Goal: Task Accomplishment & Management: Manage account settings

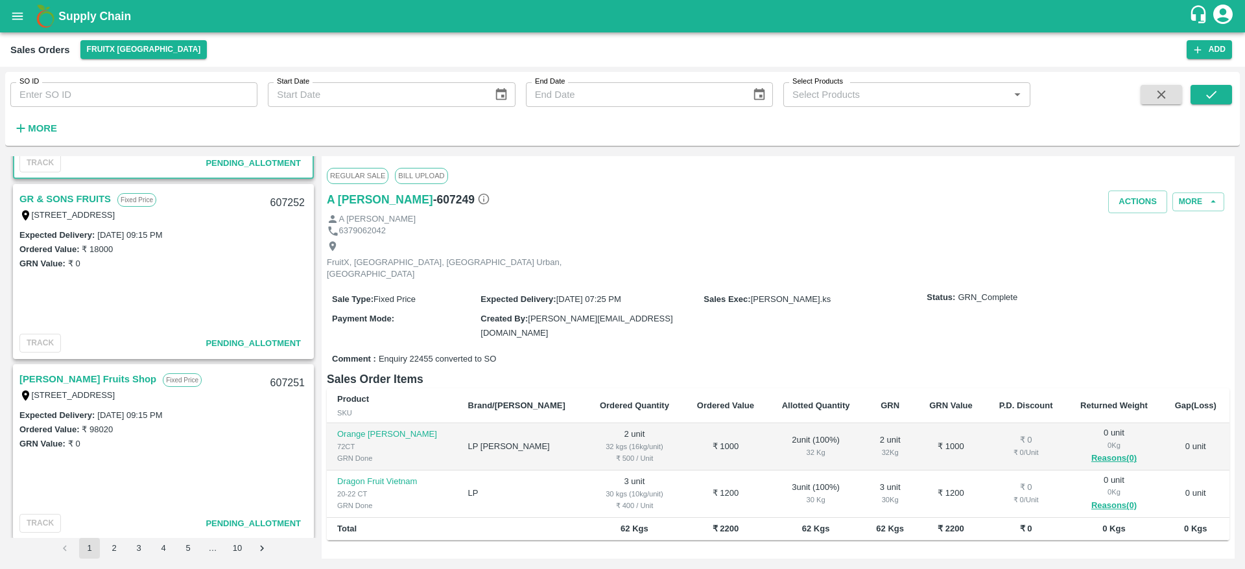
scroll to position [153, 0]
click at [82, 383] on link "[PERSON_NAME] Fruits Shop" at bounding box center [87, 381] width 137 height 17
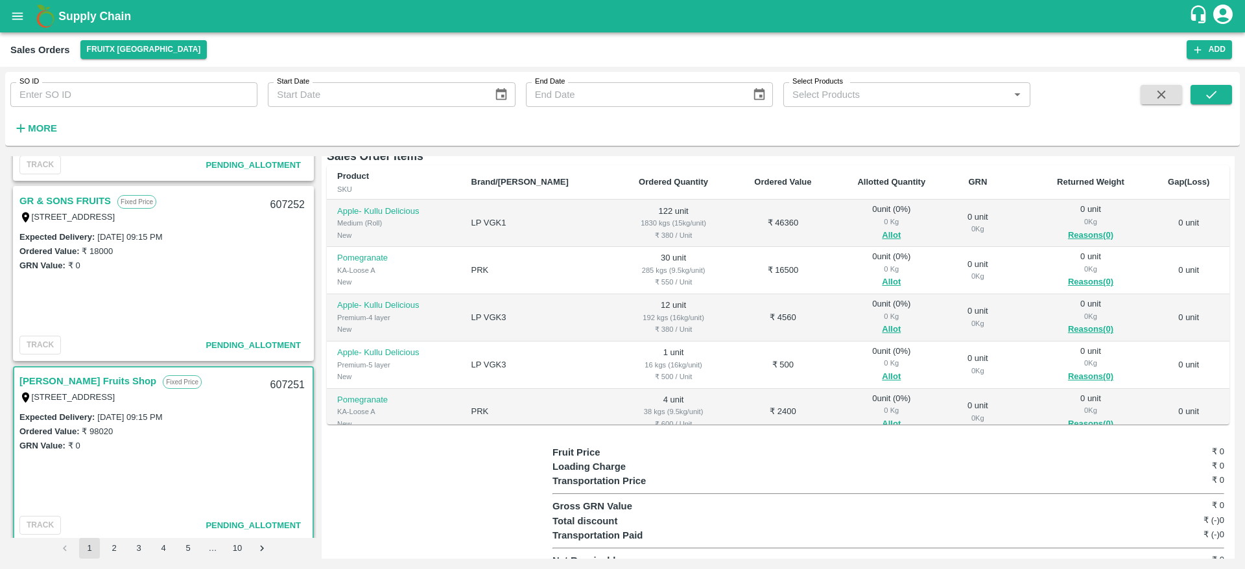
scroll to position [147, 0]
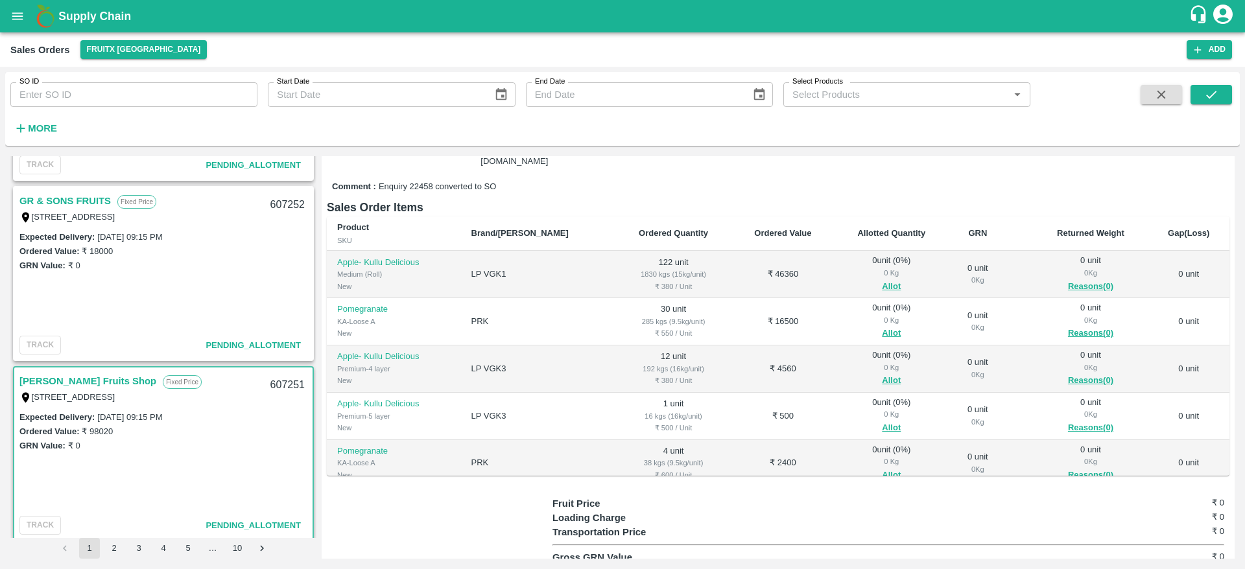
click at [868, 267] on div "0 Kg" at bounding box center [891, 273] width 95 height 12
click at [882, 279] on button "Allot" at bounding box center [891, 286] width 19 height 15
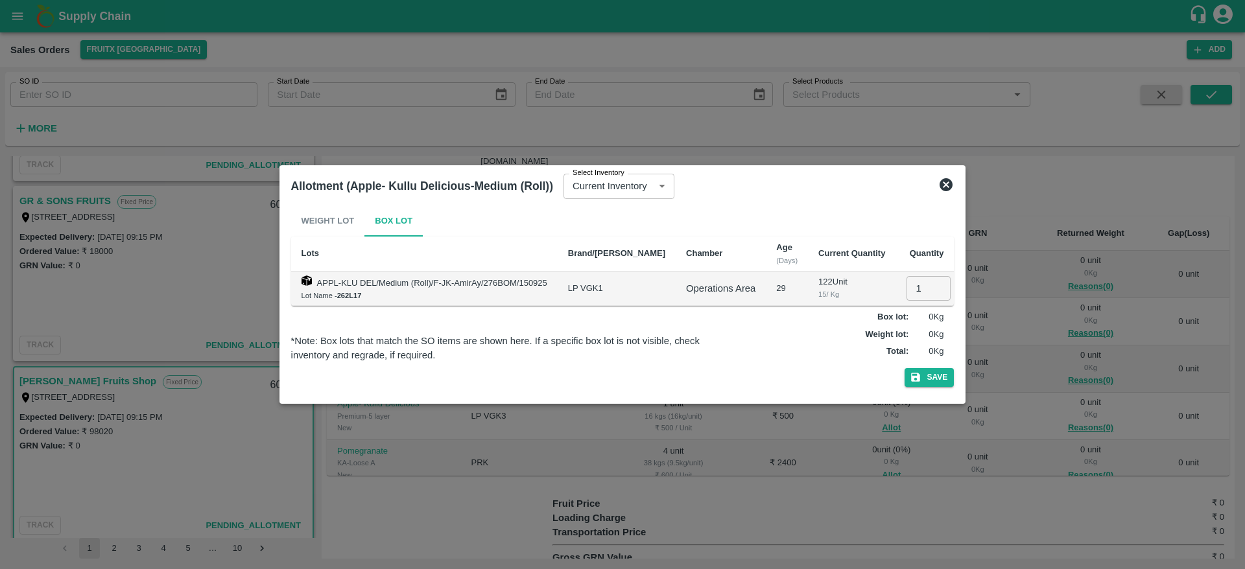
click at [906, 281] on input "1" at bounding box center [928, 288] width 44 height 25
type input "122"
click at [904, 368] on button "Save" at bounding box center [928, 377] width 49 height 19
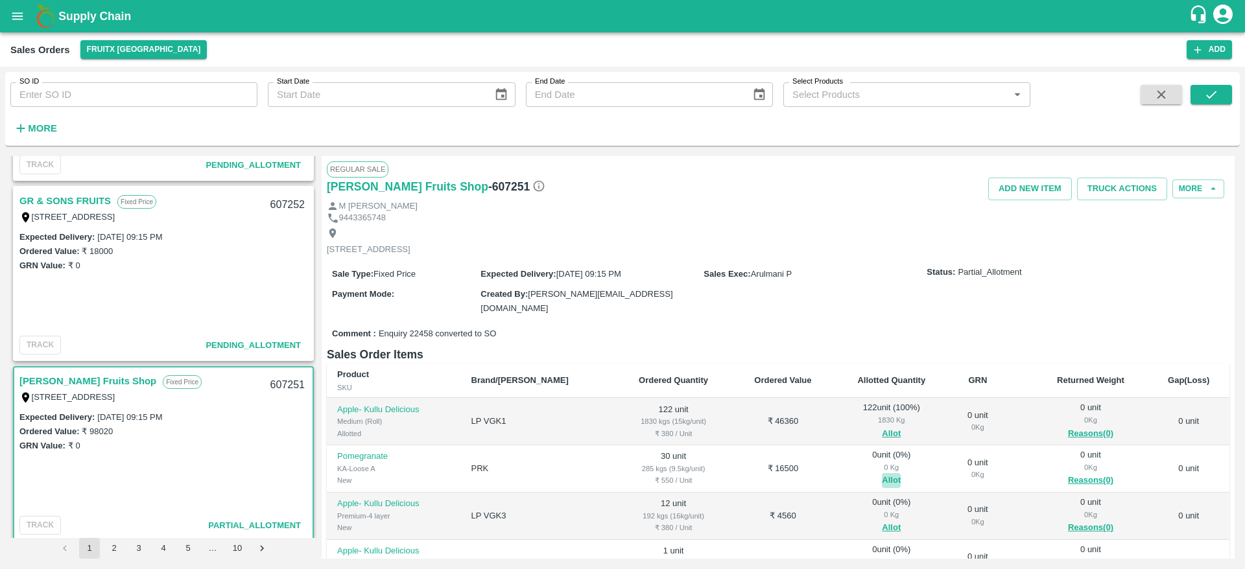
click at [882, 473] on button "Allot" at bounding box center [891, 480] width 19 height 15
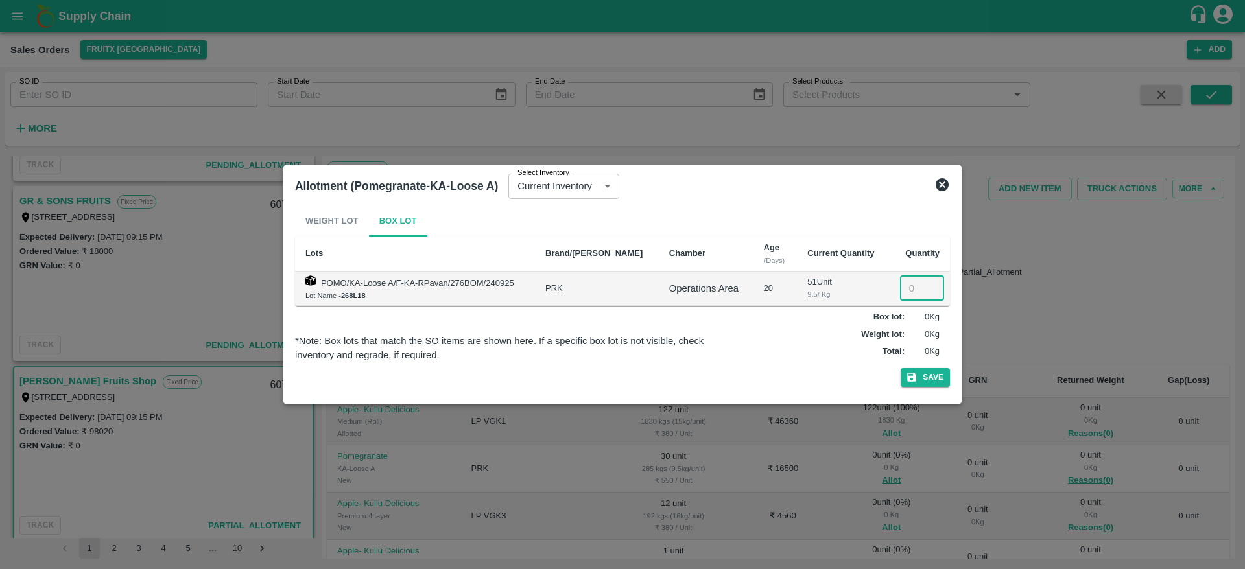
click at [908, 282] on input "number" at bounding box center [922, 288] width 44 height 25
type input "30"
click at [933, 371] on button "Save" at bounding box center [925, 377] width 49 height 19
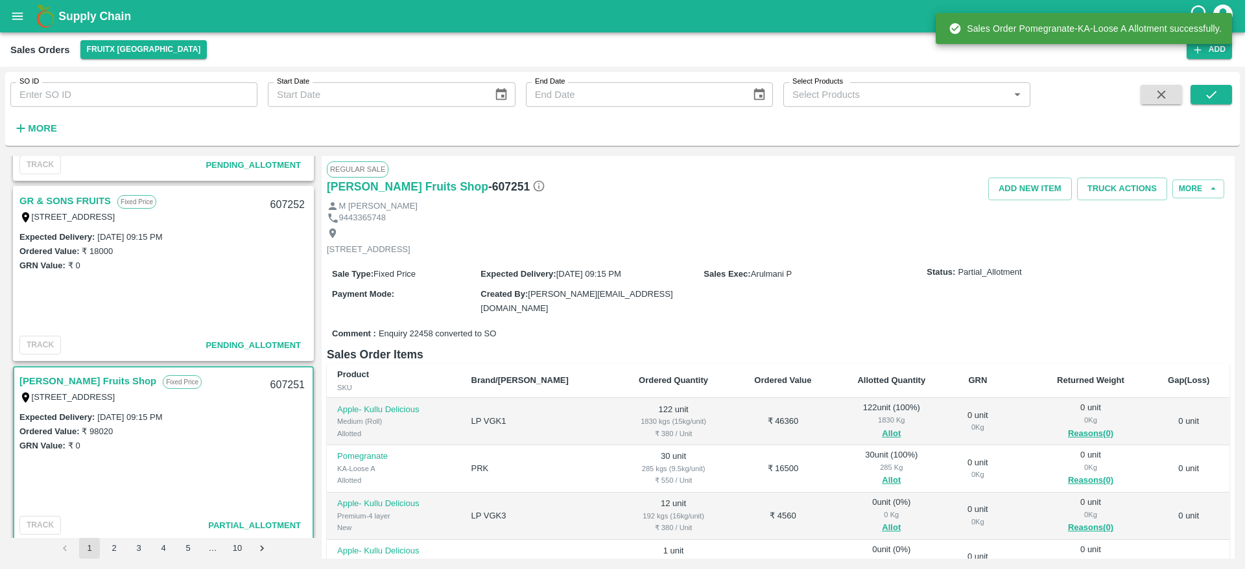
click at [949, 371] on th "GRN" at bounding box center [977, 381] width 57 height 35
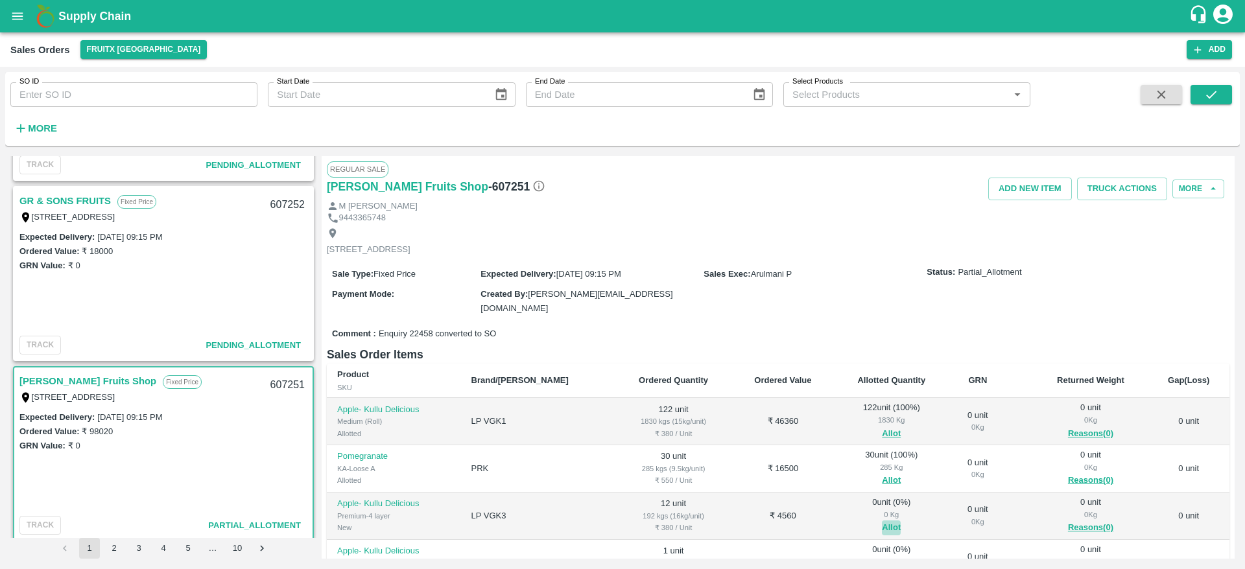
click at [882, 521] on button "Allot" at bounding box center [891, 528] width 19 height 15
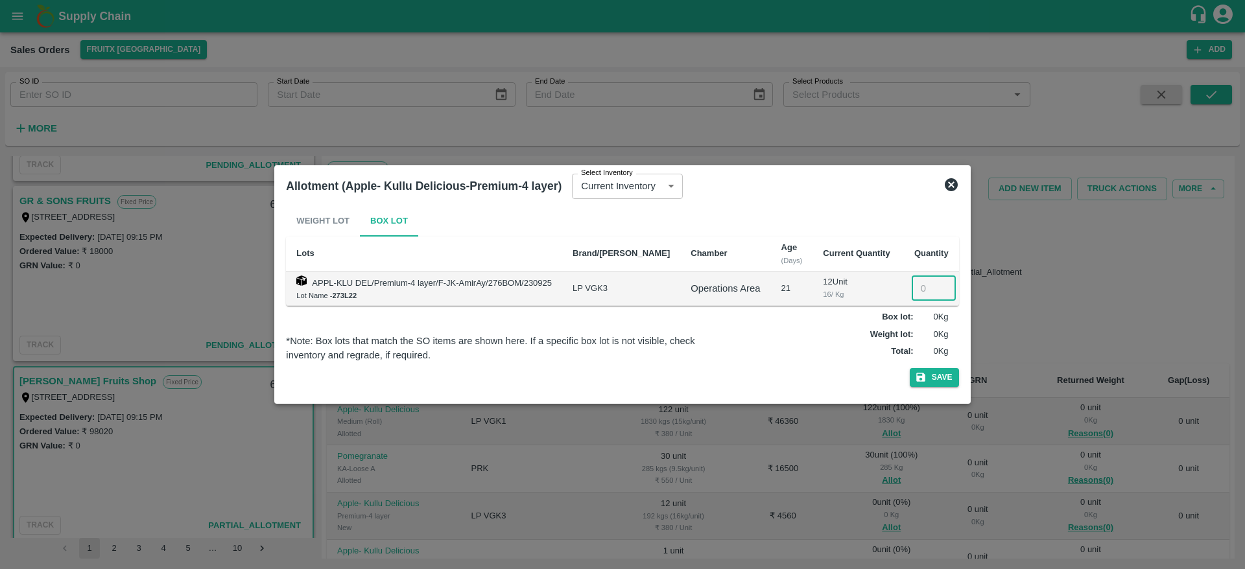
click at [912, 290] on input "number" at bounding box center [934, 288] width 44 height 25
type input "12"
click at [910, 368] on button "Save" at bounding box center [934, 377] width 49 height 19
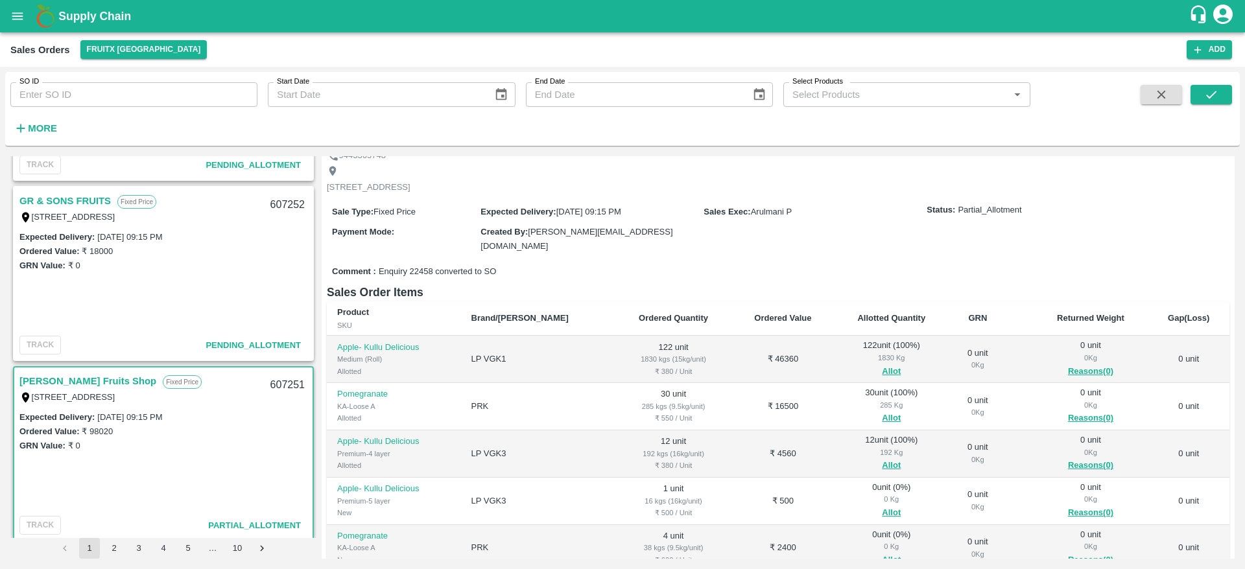
scroll to position [76, 0]
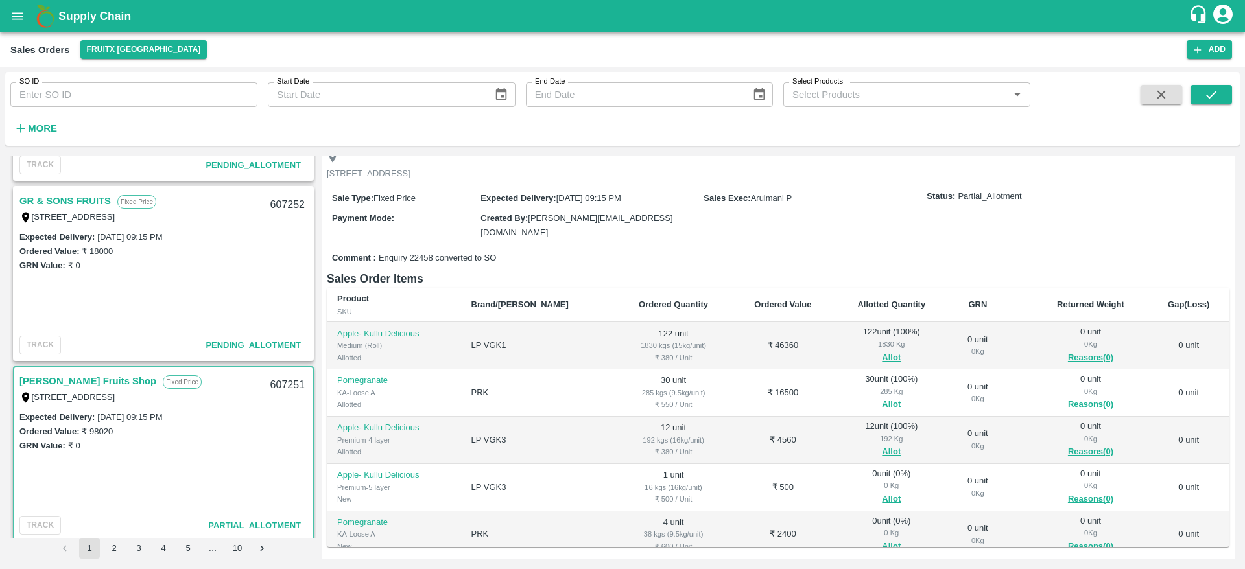
click at [274, 378] on div "607251" at bounding box center [288, 385] width 50 height 30
copy div "607251"
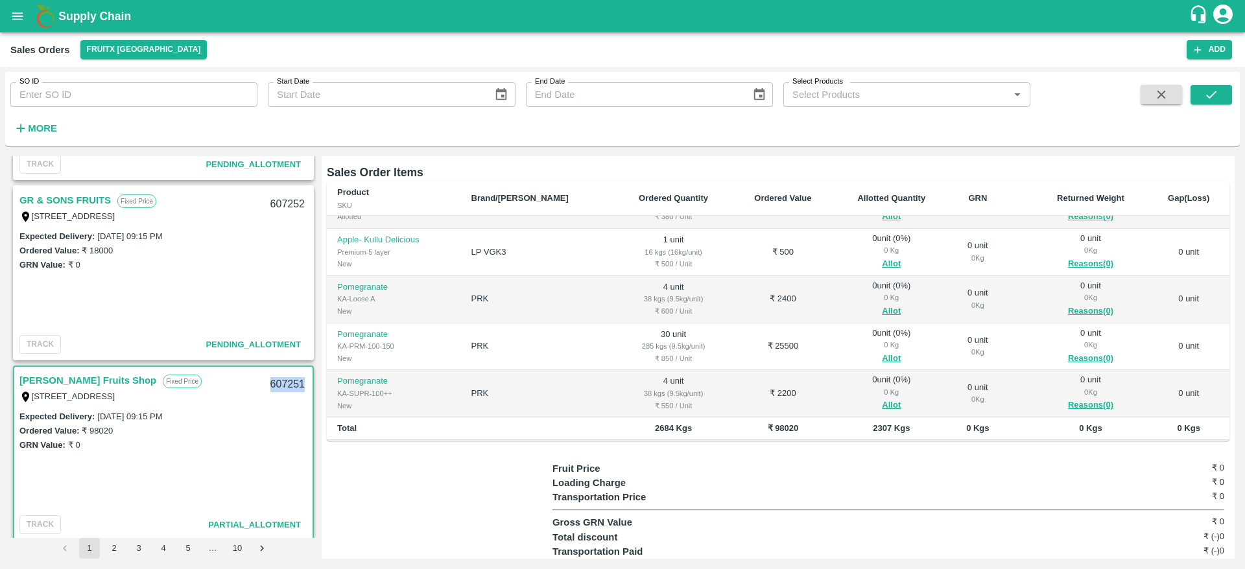
scroll to position [0, 0]
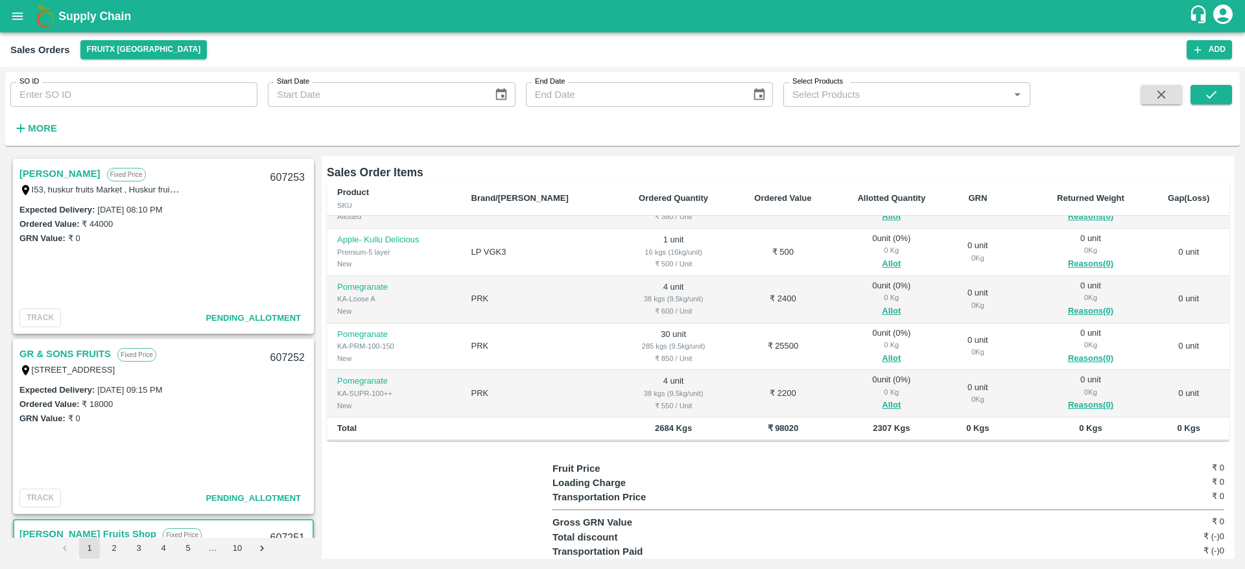
click at [71, 178] on link "[PERSON_NAME]" at bounding box center [59, 173] width 81 height 17
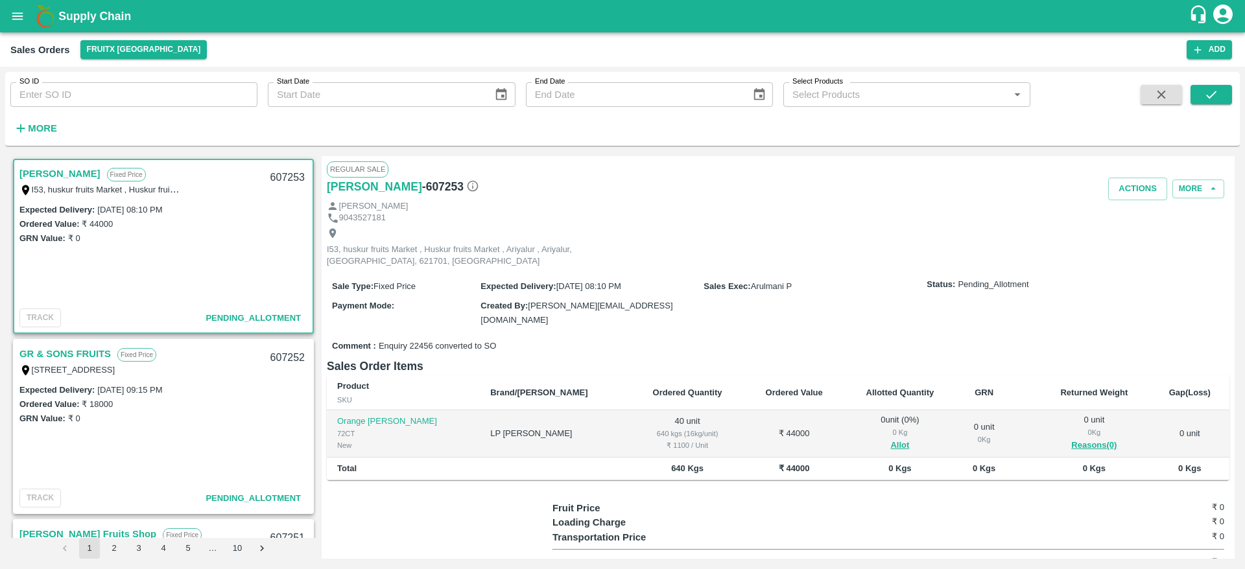
click at [73, 350] on link "GR & SONS FRUITS" at bounding box center [64, 354] width 91 height 17
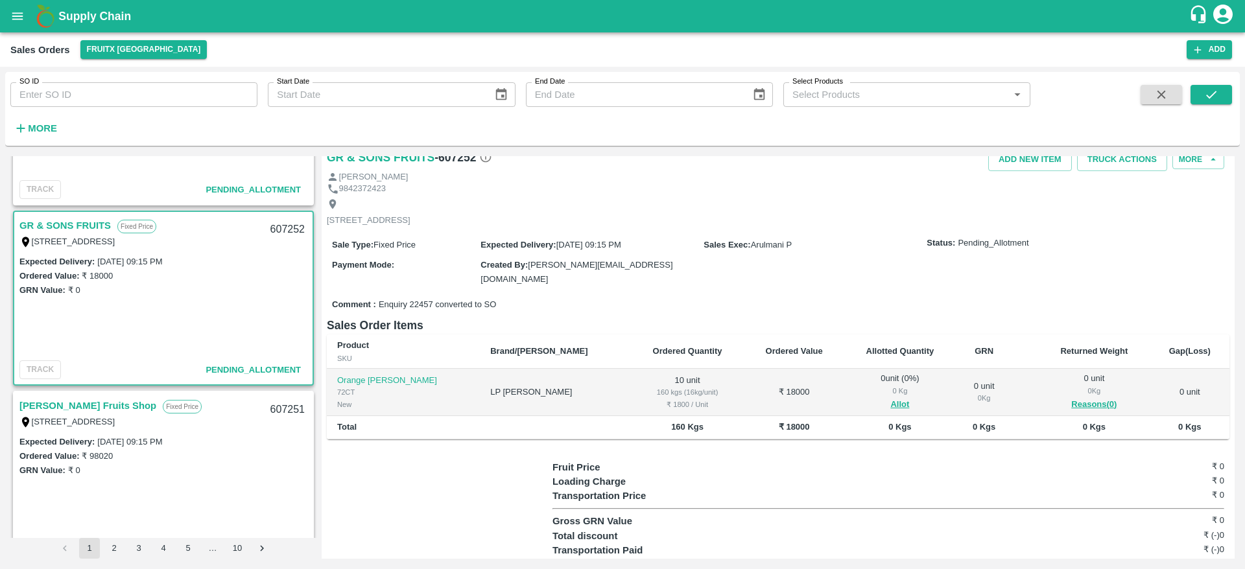
scroll to position [132, 0]
click at [84, 400] on link "[PERSON_NAME] Fruits Shop" at bounding box center [87, 402] width 137 height 17
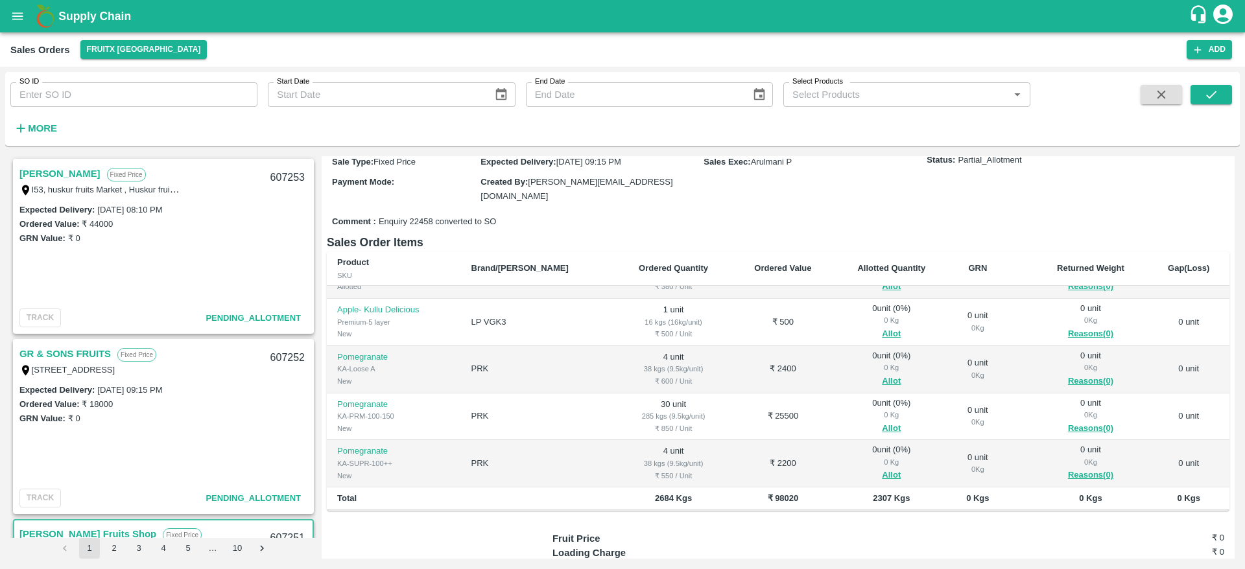
click at [67, 354] on link "GR & SONS FRUITS" at bounding box center [64, 354] width 91 height 17
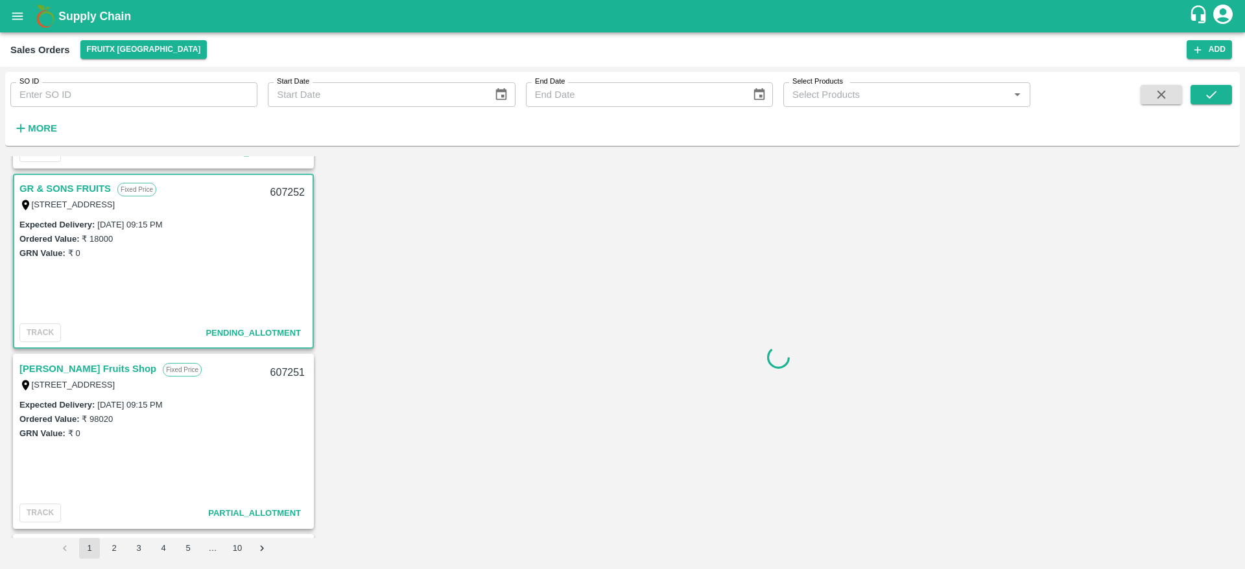
scroll to position [169, 0]
click at [102, 363] on link "[PERSON_NAME] Fruits Shop" at bounding box center [87, 365] width 137 height 17
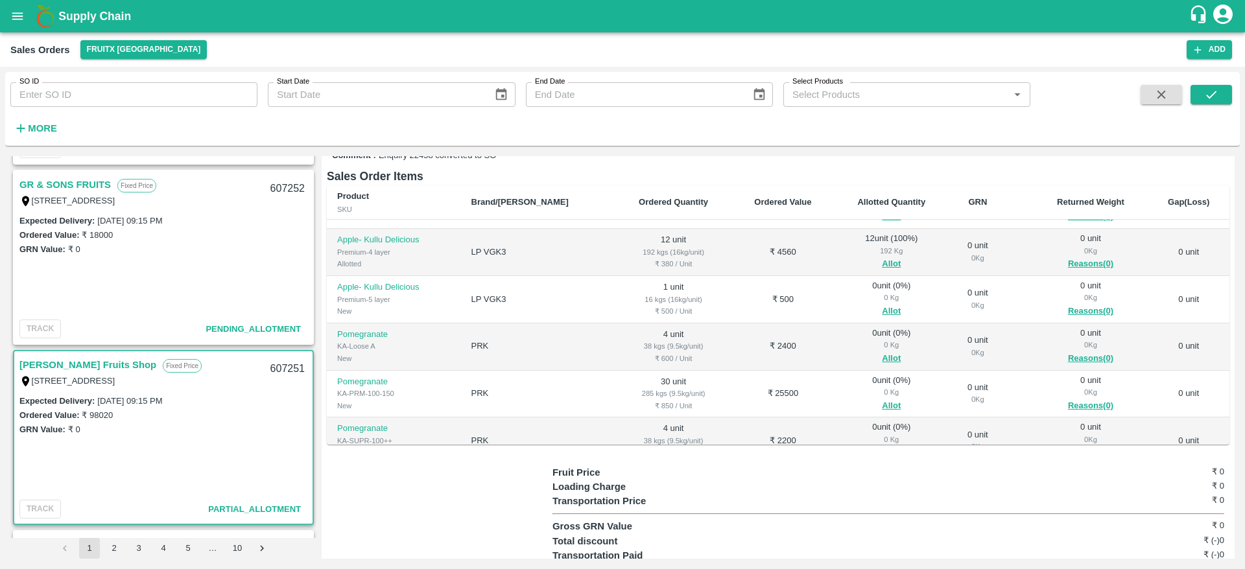
scroll to position [85, 0]
click at [882, 305] on button "Allot" at bounding box center [891, 312] width 19 height 15
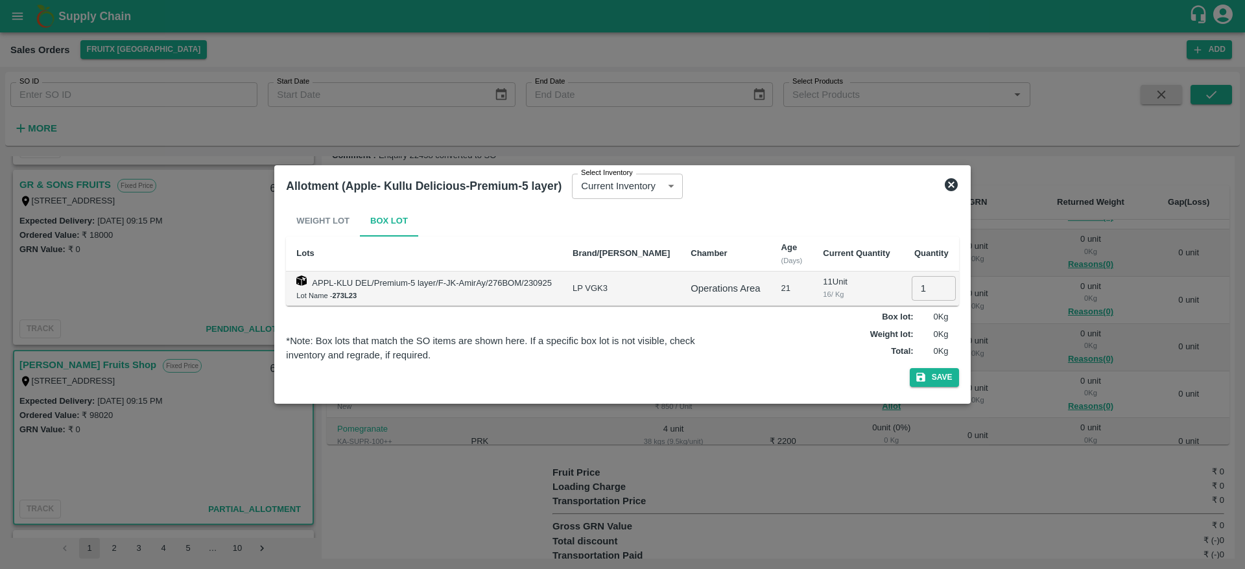
click at [912, 283] on input "1" at bounding box center [934, 288] width 44 height 25
type input "1"
click at [910, 368] on button "Save" at bounding box center [934, 377] width 49 height 19
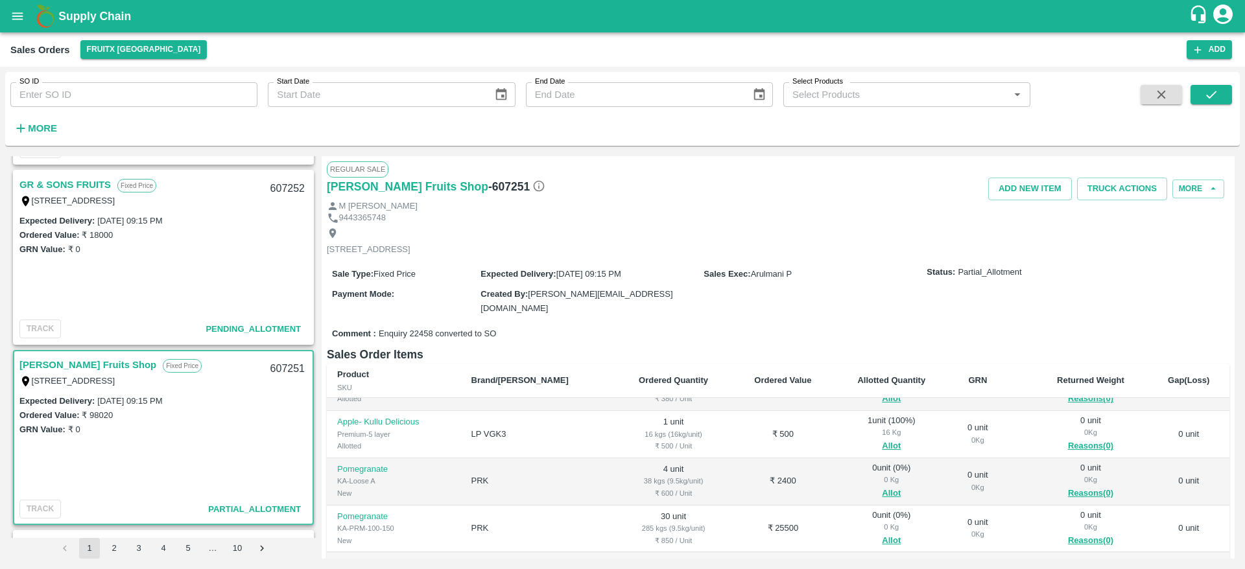
scroll to position [60, 0]
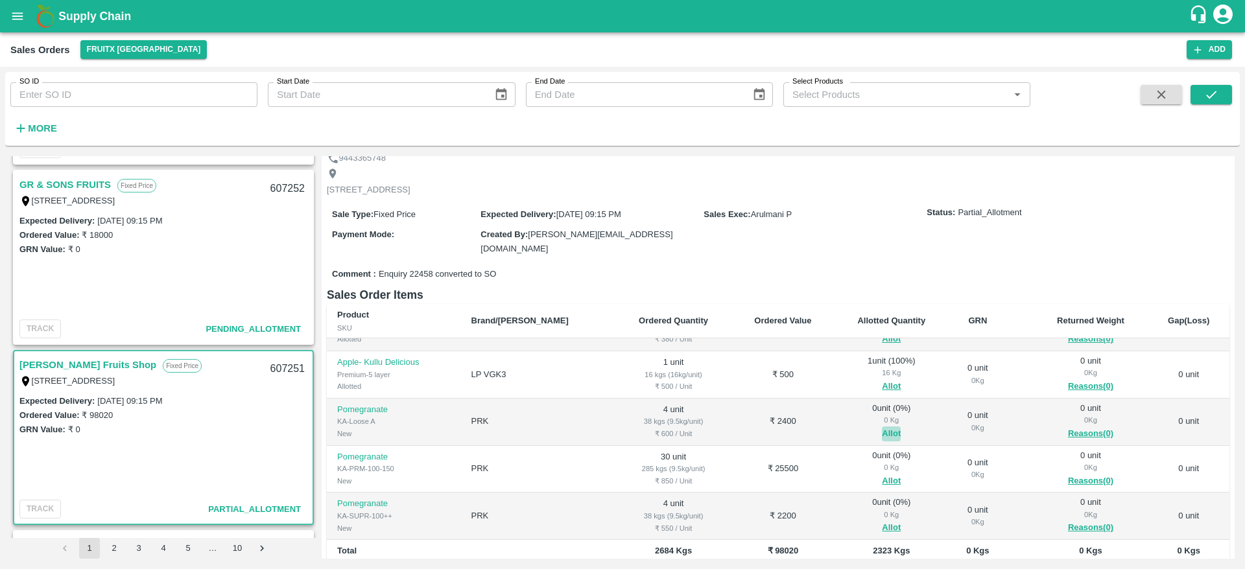
click at [882, 427] on button "Allot" at bounding box center [891, 434] width 19 height 15
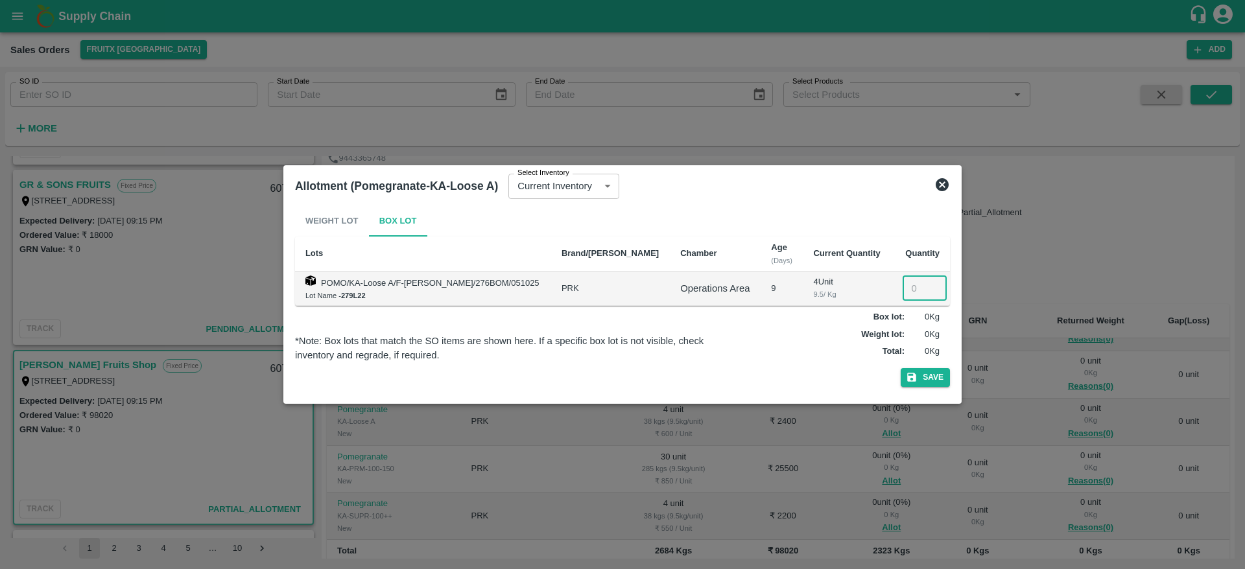
click at [904, 296] on input "number" at bounding box center [924, 288] width 44 height 25
type input "4"
click at [901, 368] on button "Save" at bounding box center [925, 377] width 49 height 19
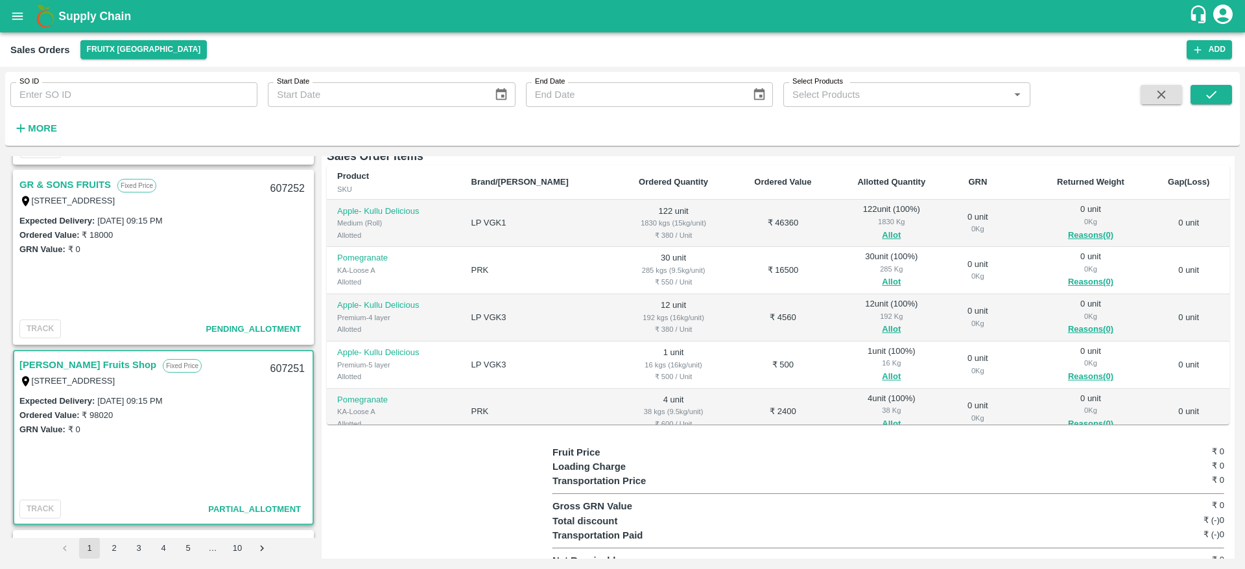
scroll to position [119, 0]
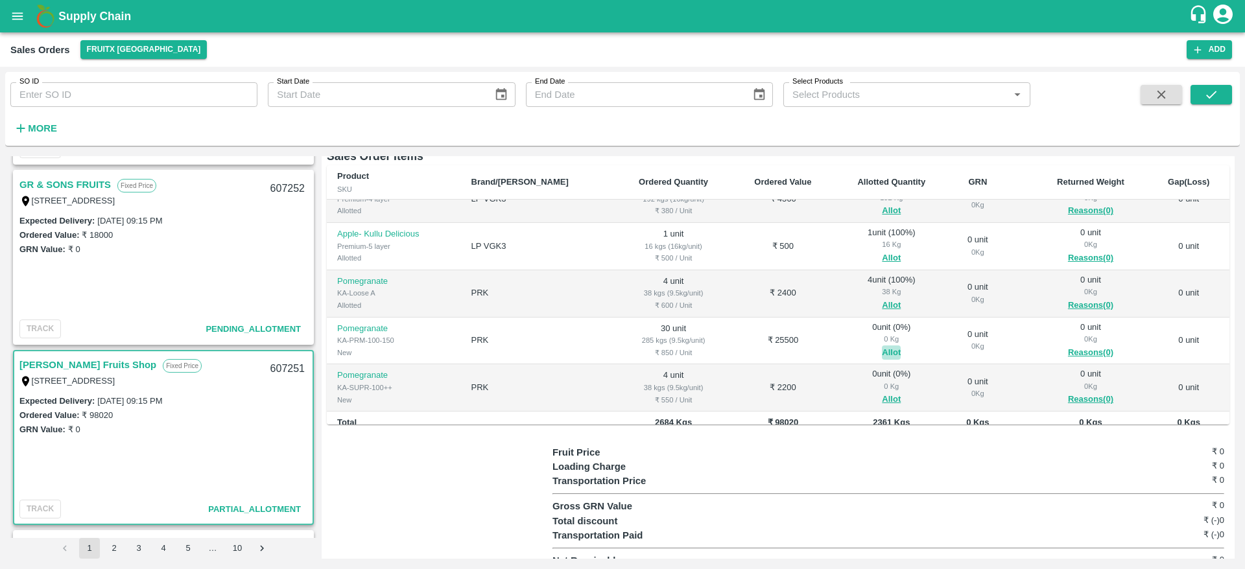
click at [882, 346] on button "Allot" at bounding box center [891, 353] width 19 height 15
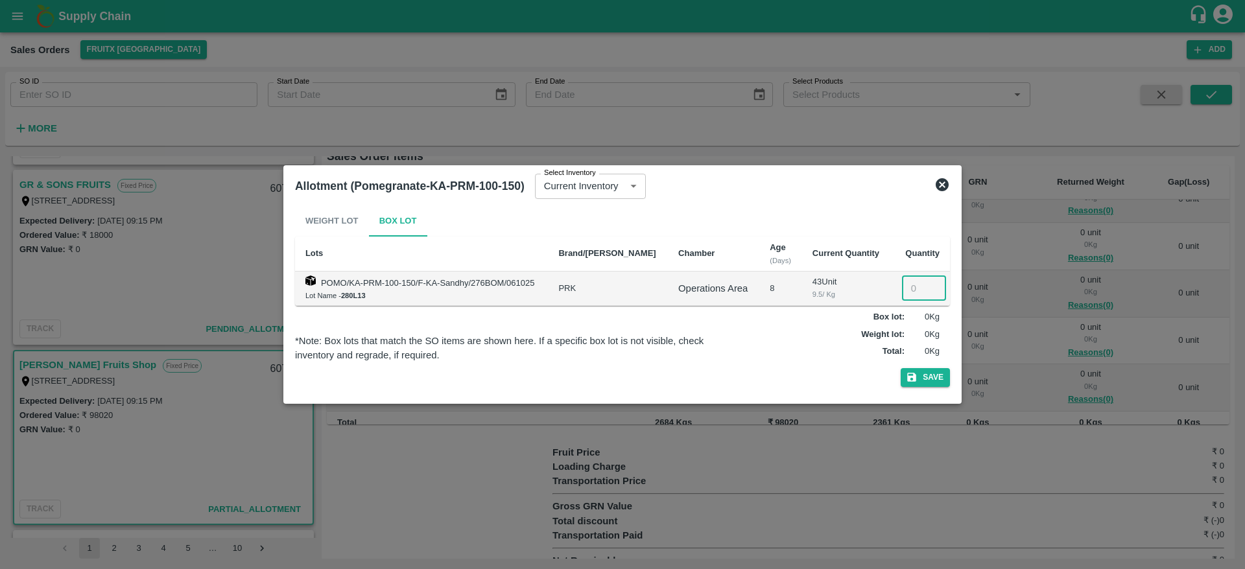
click at [914, 285] on input "number" at bounding box center [924, 288] width 44 height 25
type input "30"
click at [901, 368] on button "Save" at bounding box center [925, 377] width 49 height 19
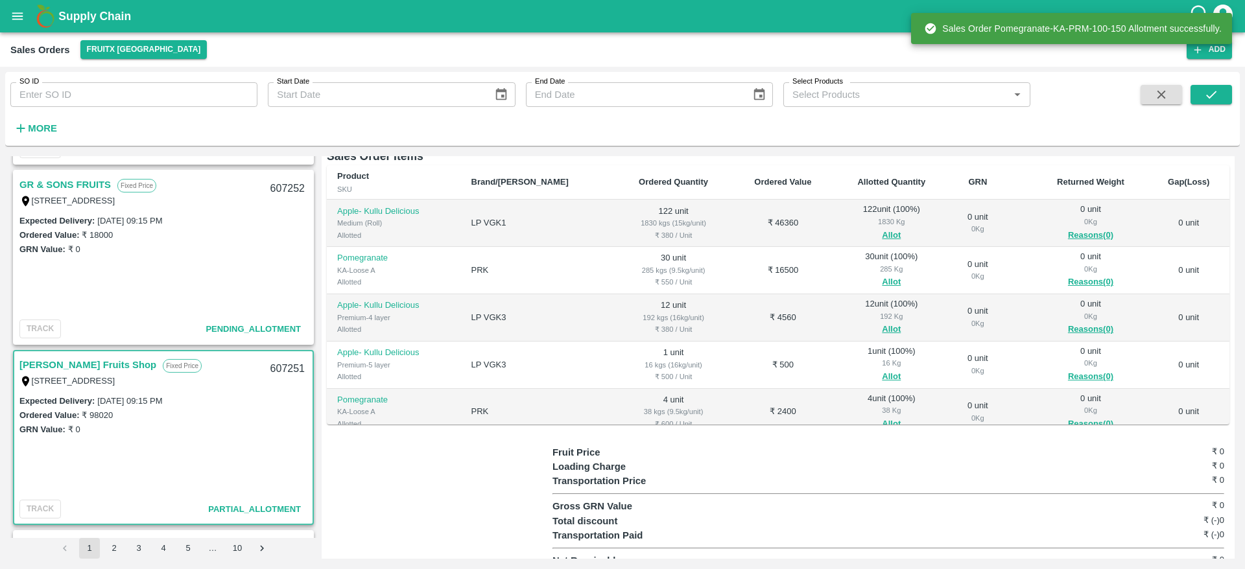
scroll to position [129, 0]
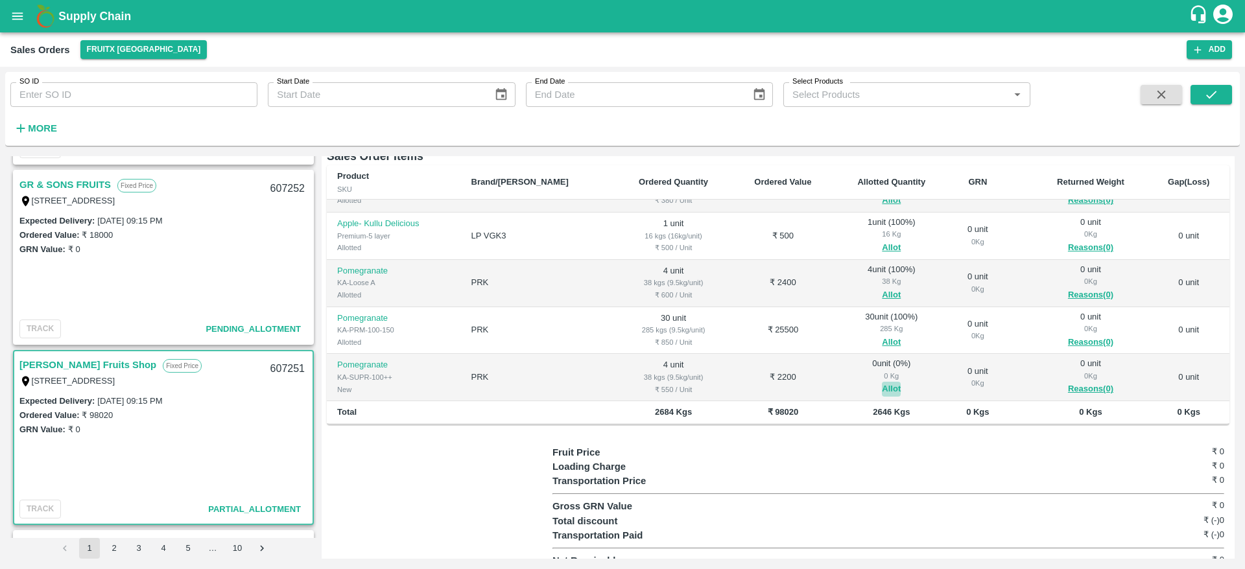
click at [882, 382] on button "Allot" at bounding box center [891, 389] width 19 height 15
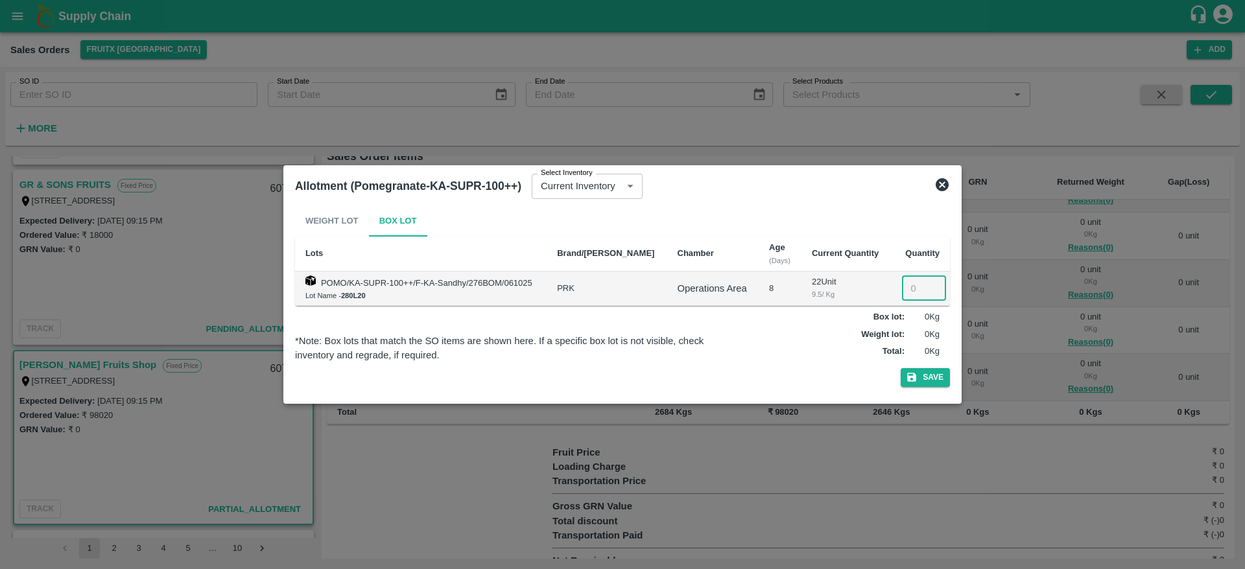
click at [911, 289] on input "number" at bounding box center [924, 288] width 44 height 25
type input "4"
click at [901, 368] on button "Save" at bounding box center [925, 377] width 49 height 19
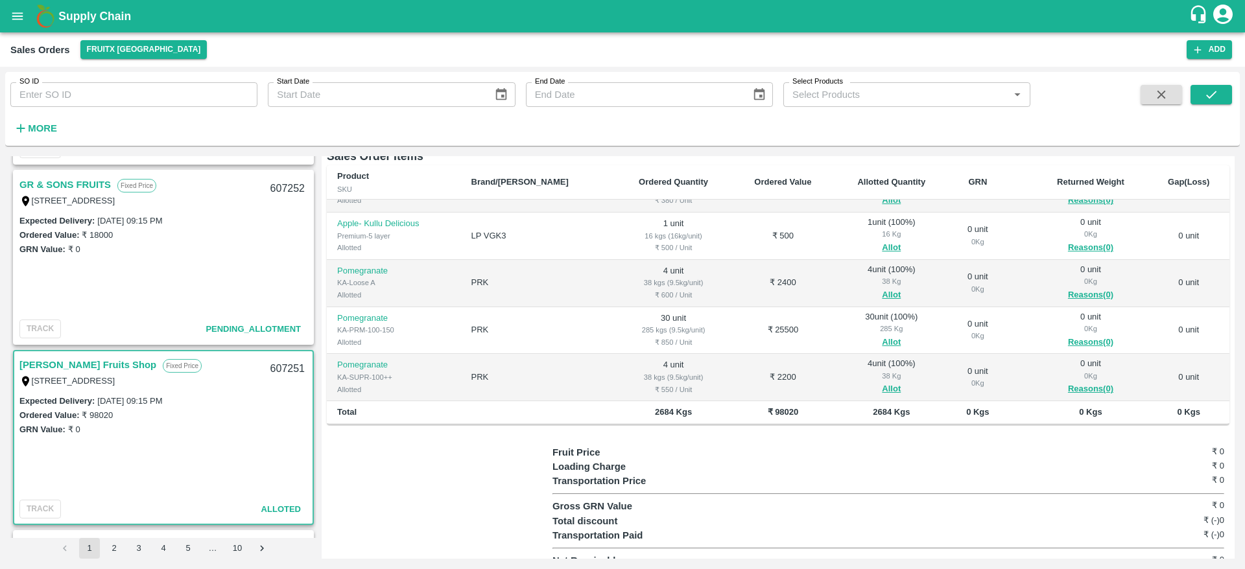
click at [281, 366] on div "607251" at bounding box center [288, 369] width 50 height 30
copy div "607251"
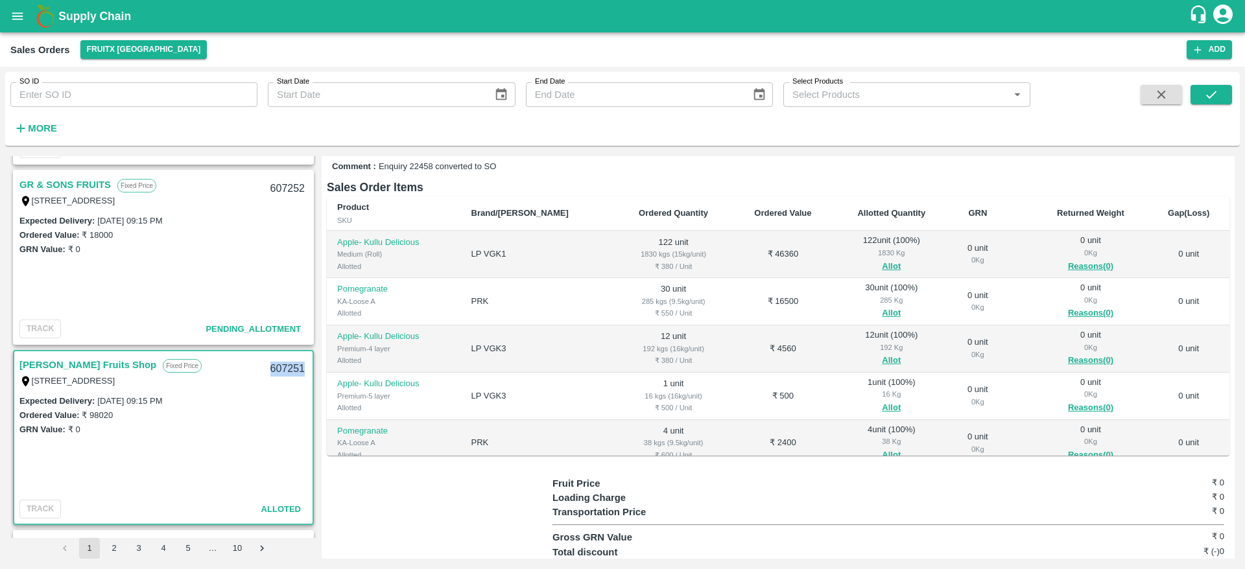
scroll to position [0, 0]
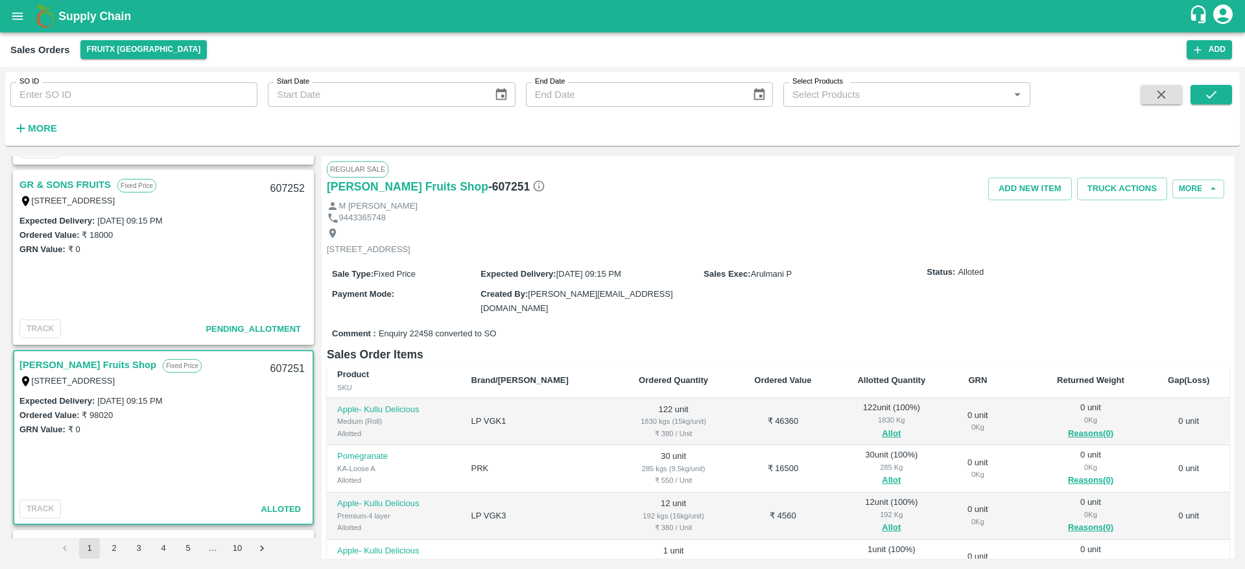
click at [88, 180] on link "GR & SONS FRUITS" at bounding box center [64, 184] width 91 height 17
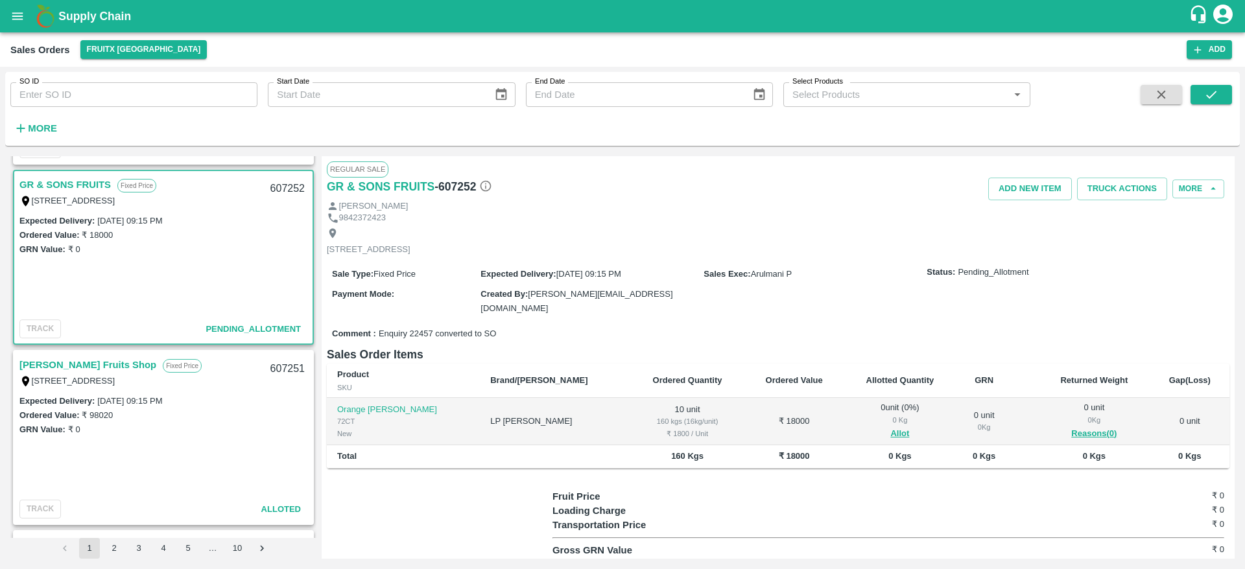
scroll to position [56, 0]
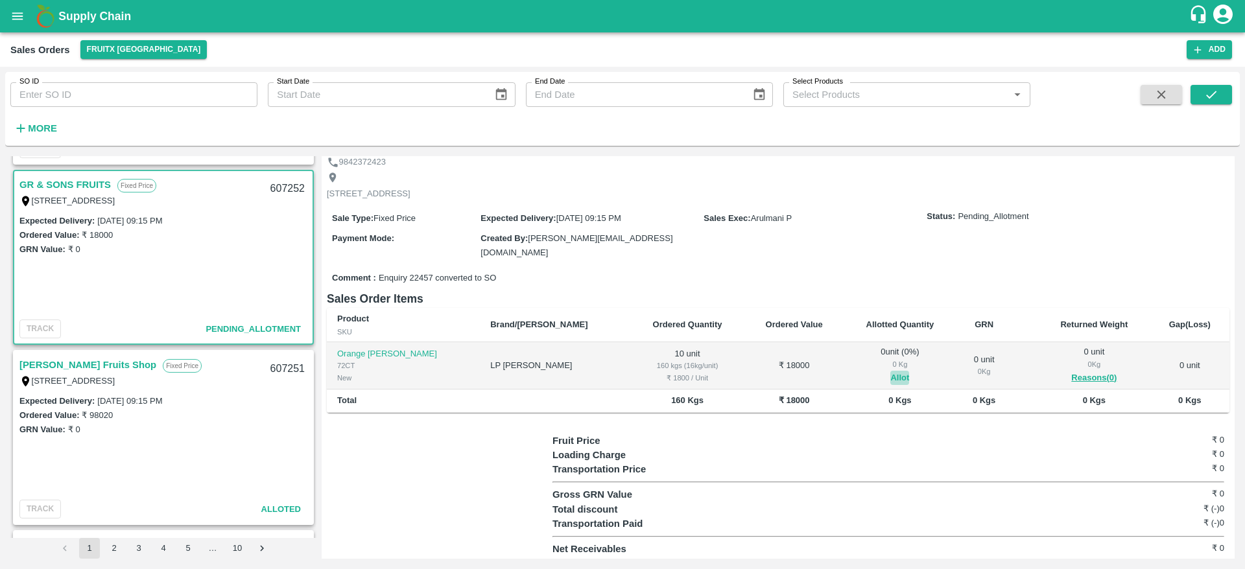
click at [890, 371] on button "Allot" at bounding box center [899, 378] width 19 height 15
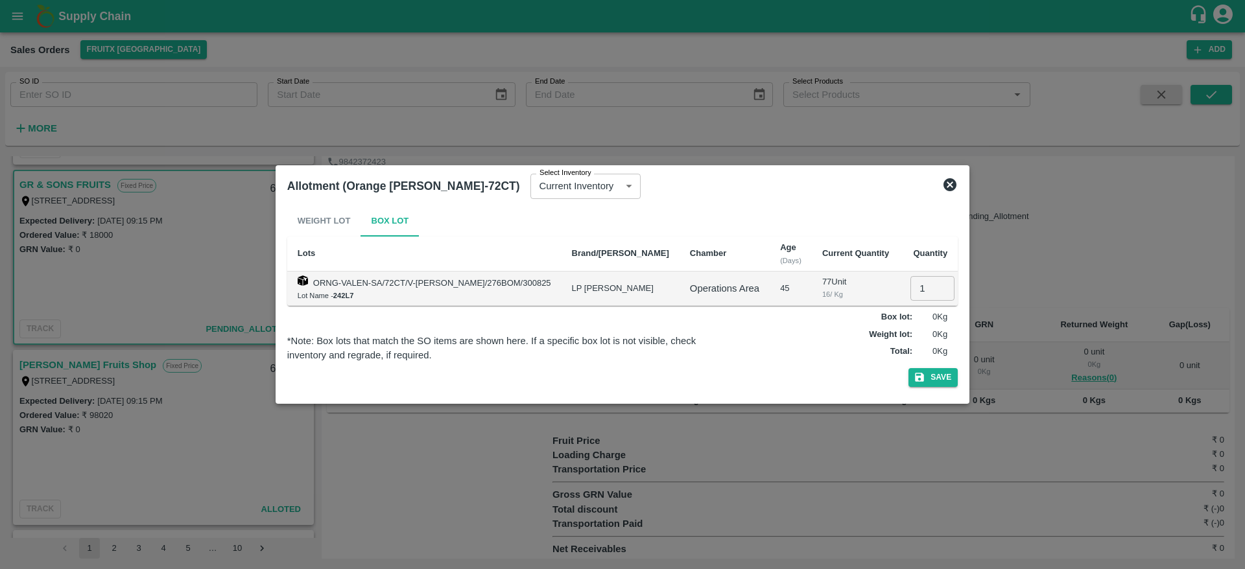
click at [910, 281] on input "1" at bounding box center [932, 288] width 44 height 25
type input "10"
click at [908, 368] on button "Save" at bounding box center [932, 377] width 49 height 19
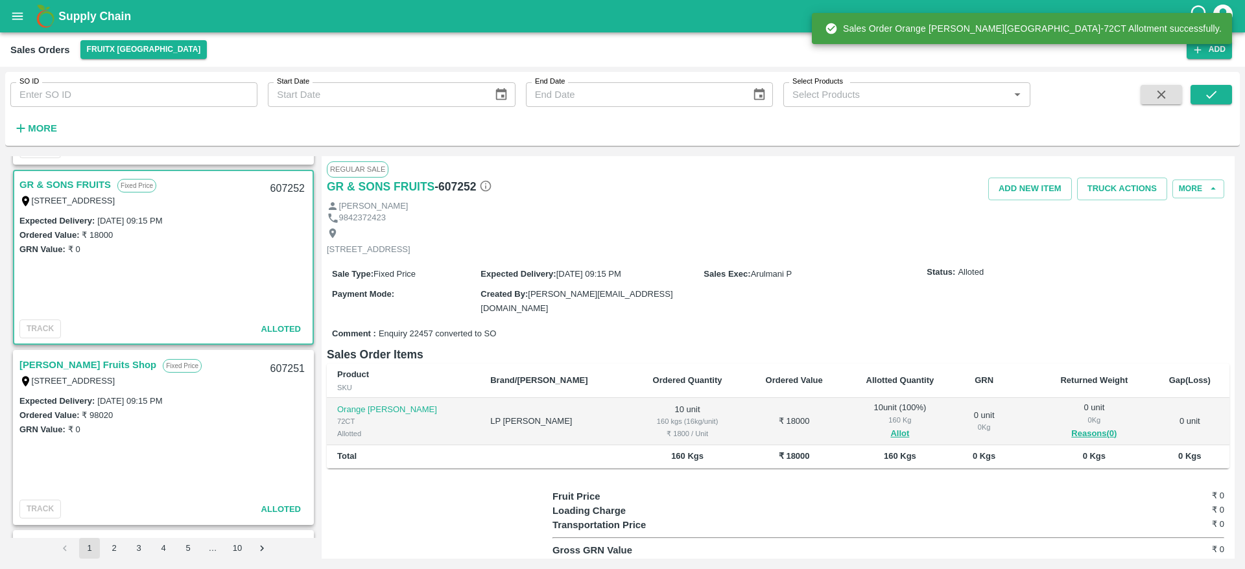
click at [281, 187] on div "607252" at bounding box center [288, 189] width 50 height 30
copy div "607252"
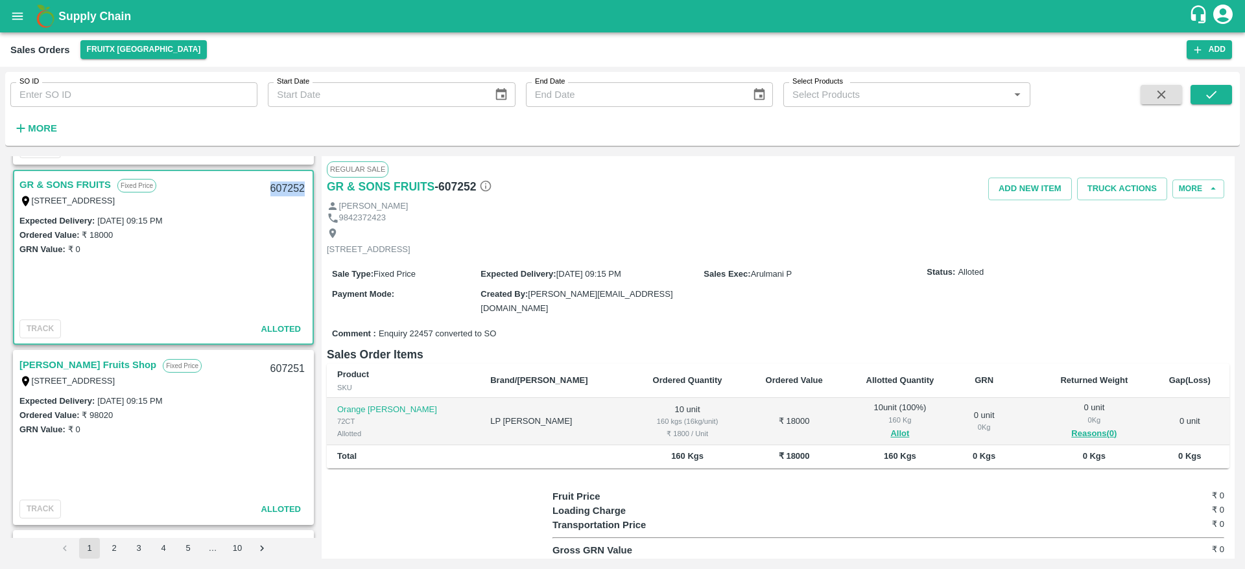
scroll to position [0, 0]
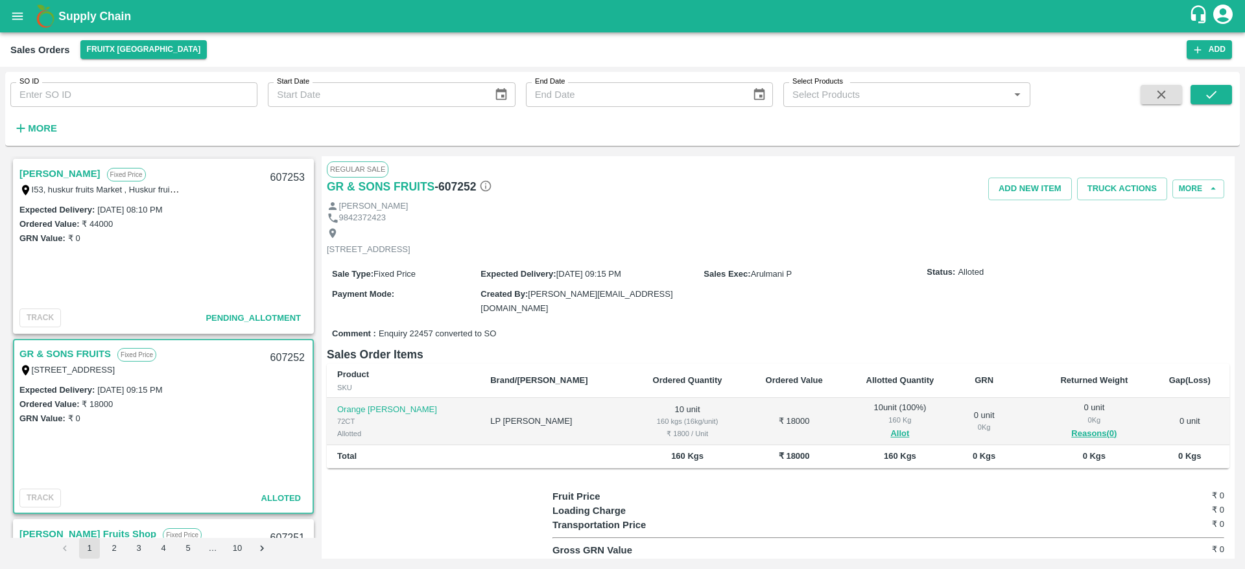
click at [71, 171] on link "[PERSON_NAME]" at bounding box center [59, 173] width 81 height 17
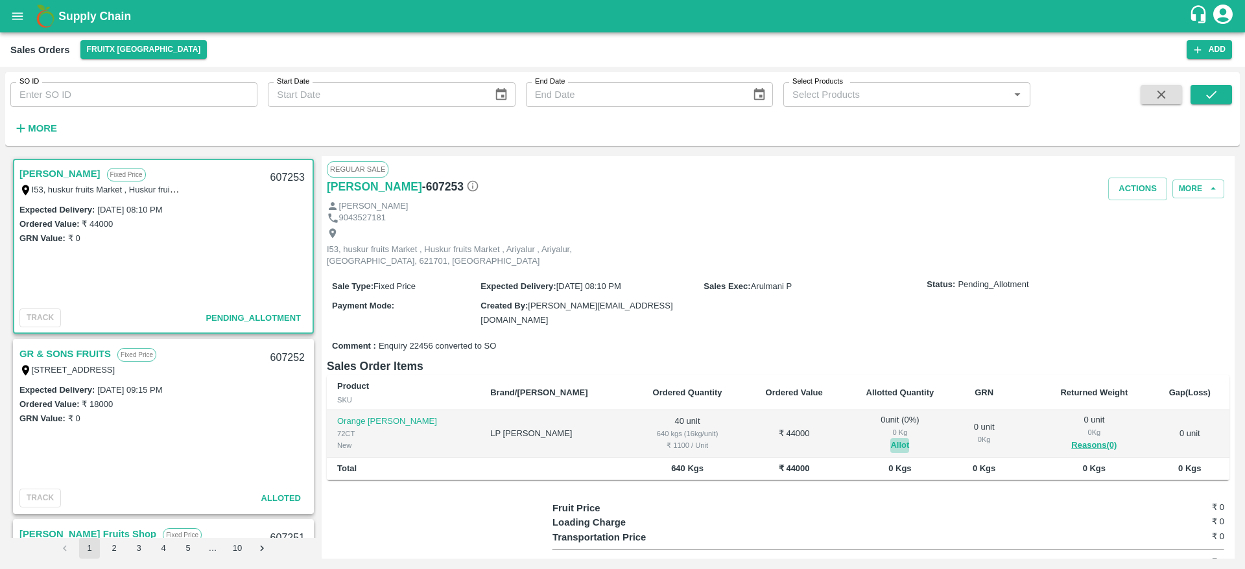
click at [890, 438] on button "Allot" at bounding box center [899, 445] width 19 height 15
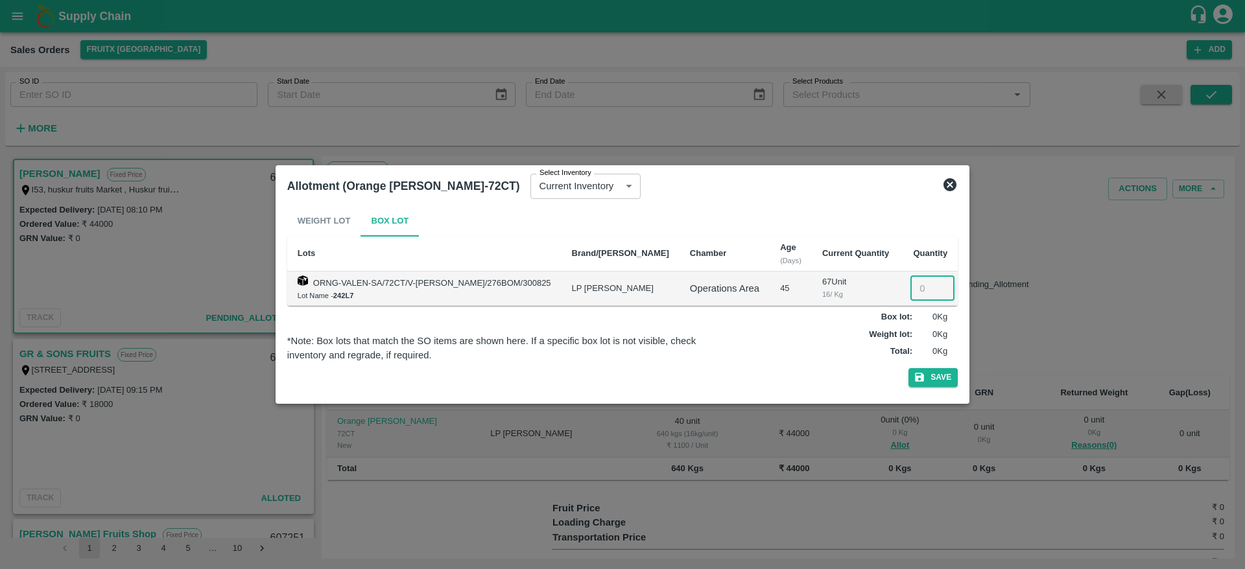
click at [910, 290] on input "number" at bounding box center [932, 288] width 44 height 25
type input "40"
click at [908, 368] on button "Save" at bounding box center [932, 377] width 49 height 19
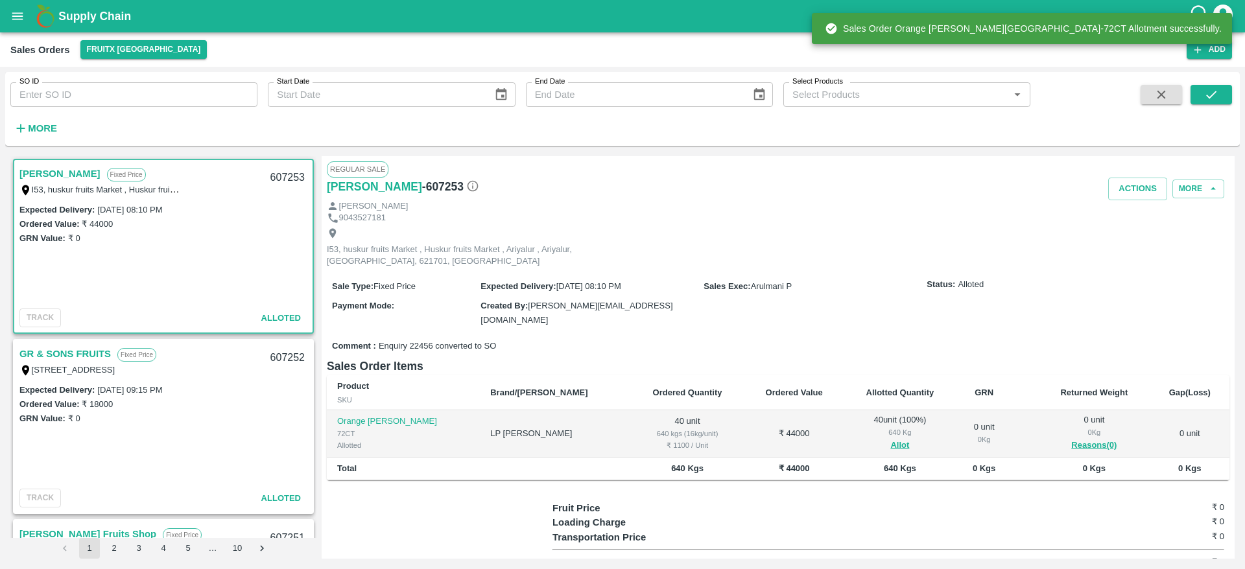
click at [276, 180] on div "607253" at bounding box center [288, 178] width 50 height 30
copy div "607253"
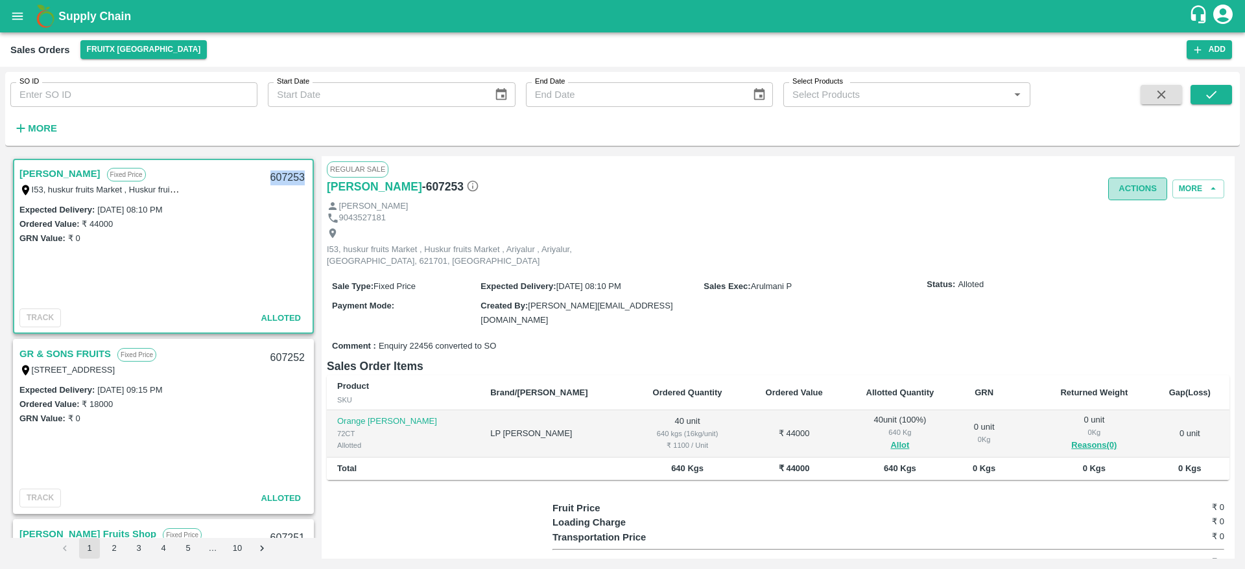
click at [1127, 182] on button "Actions" at bounding box center [1137, 189] width 59 height 23
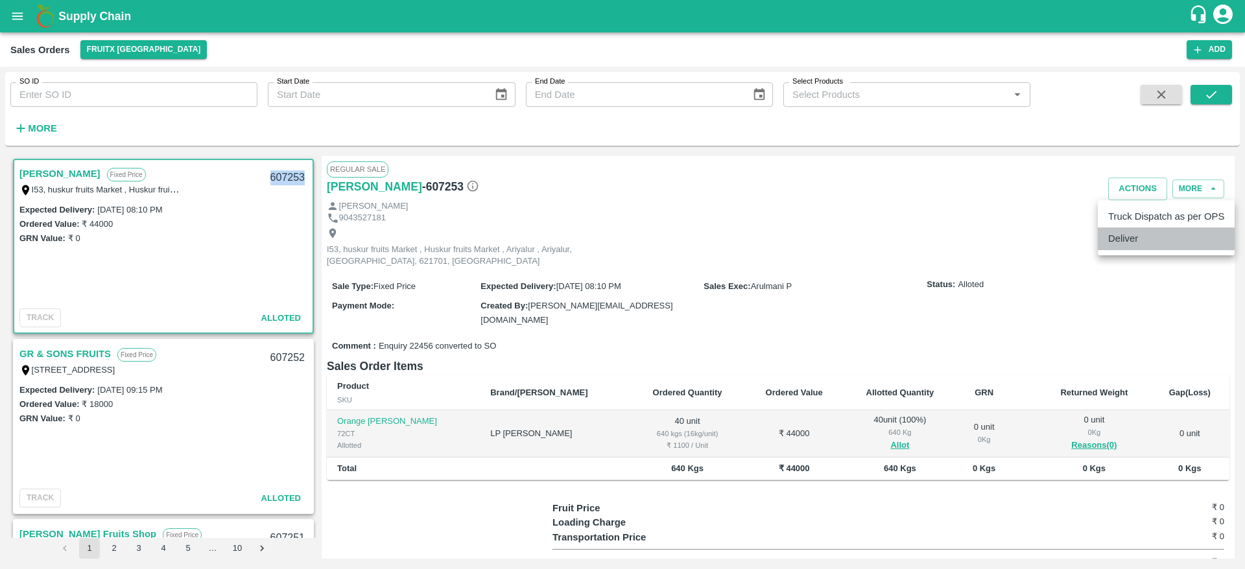
click at [1118, 247] on li "Deliver" at bounding box center [1166, 239] width 137 height 22
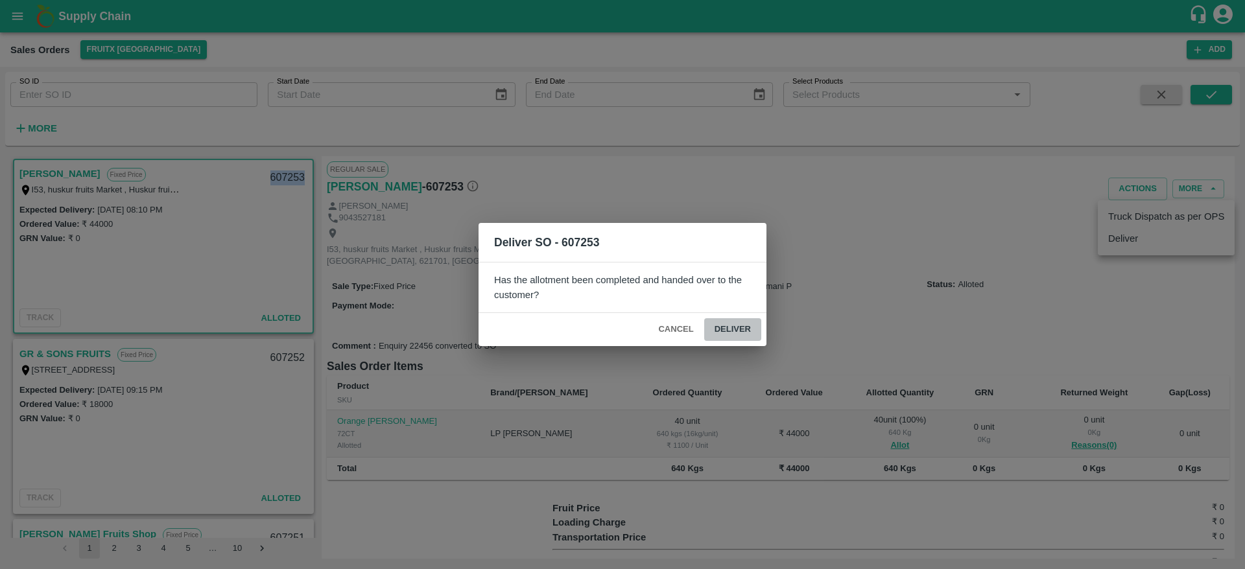
click at [746, 335] on button "Deliver" at bounding box center [732, 329] width 57 height 23
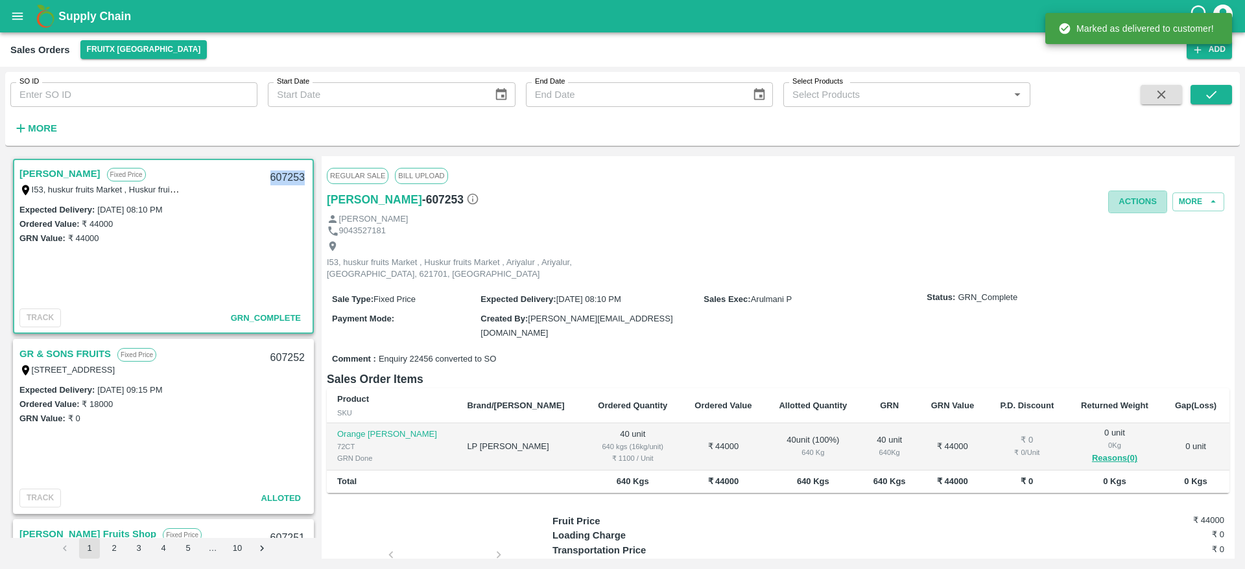
click at [1116, 196] on button "Actions" at bounding box center [1137, 202] width 59 height 23
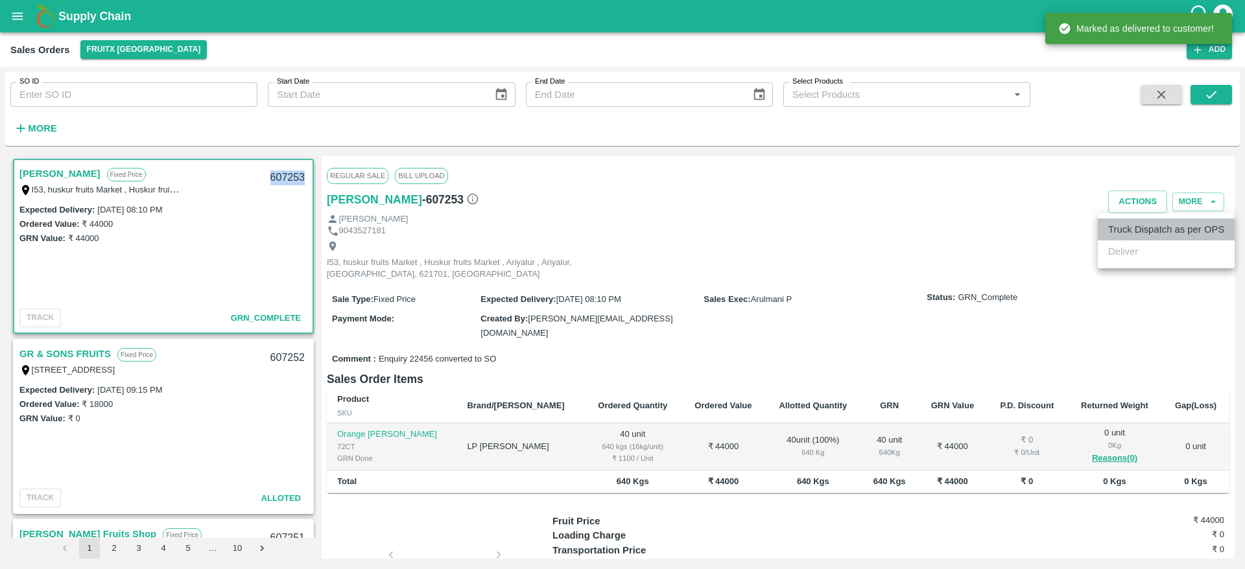
click at [1137, 229] on li "Truck Dispatch as per OPS" at bounding box center [1166, 229] width 137 height 22
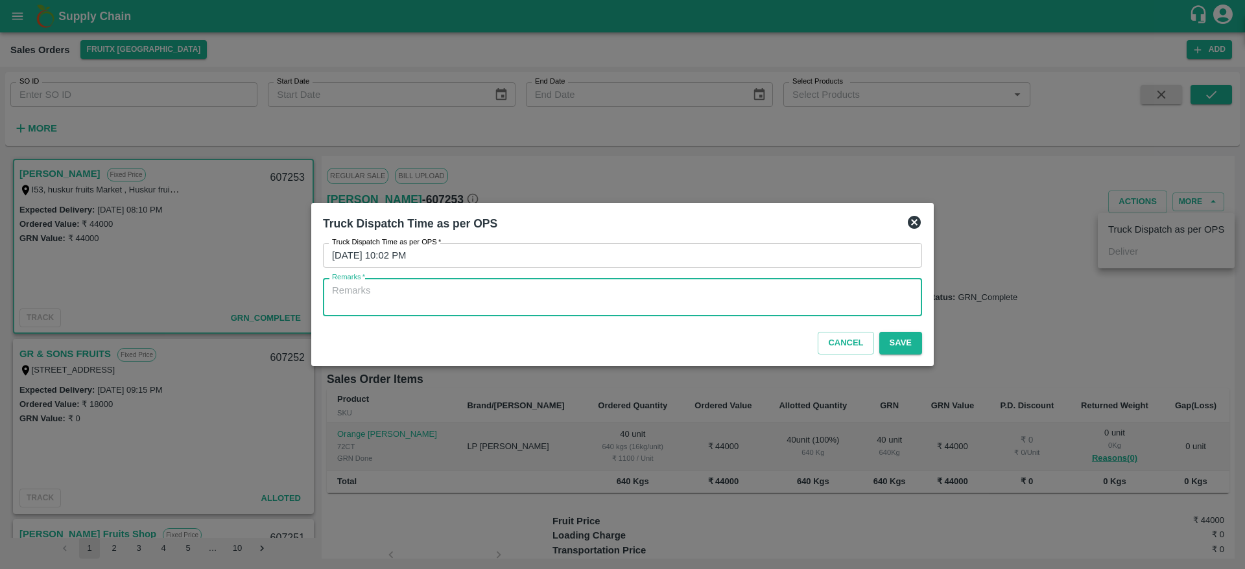
click at [828, 292] on textarea "Remarks   *" at bounding box center [622, 297] width 581 height 27
type textarea "OTD"
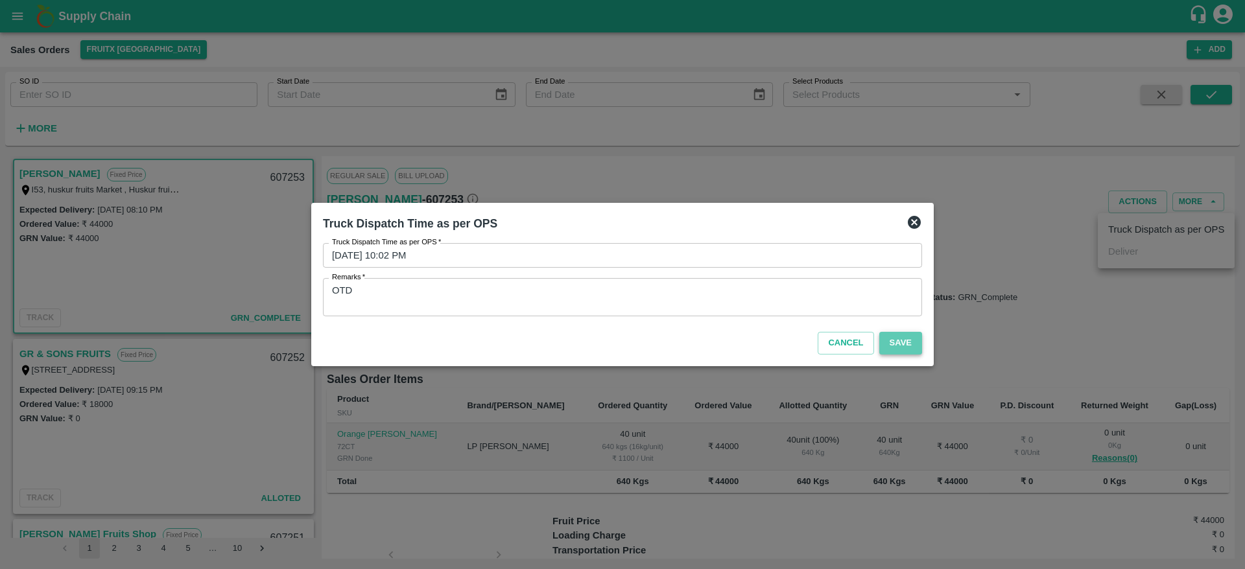
click at [898, 340] on button "Save" at bounding box center [900, 343] width 43 height 23
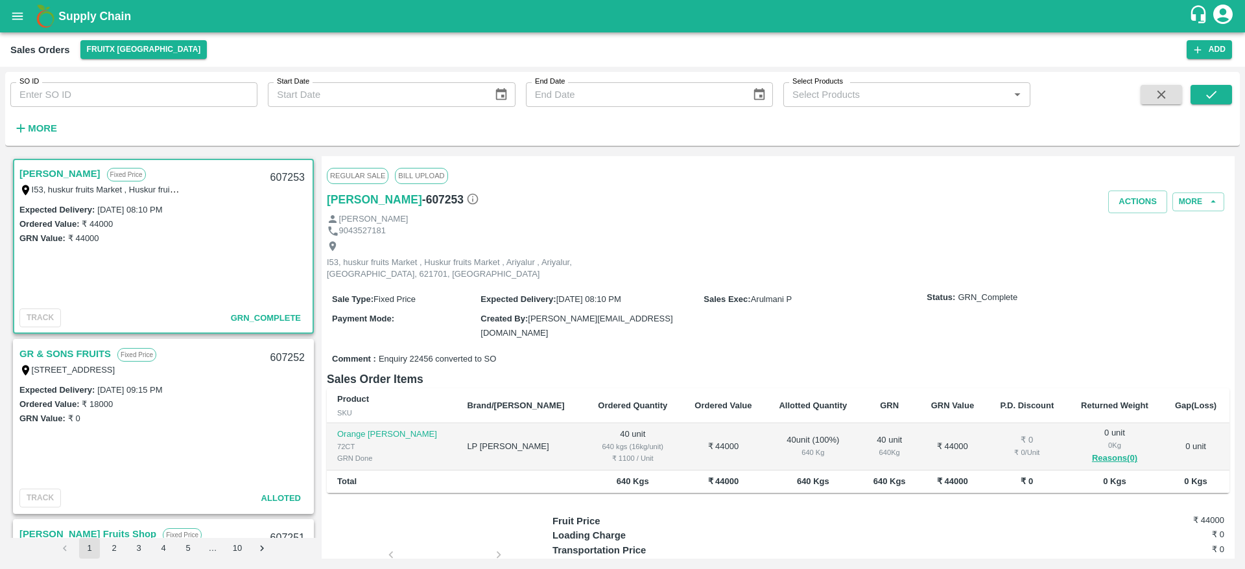
click at [279, 179] on div "607253" at bounding box center [288, 178] width 50 height 30
copy div "607253"
